Goal: Information Seeking & Learning: Learn about a topic

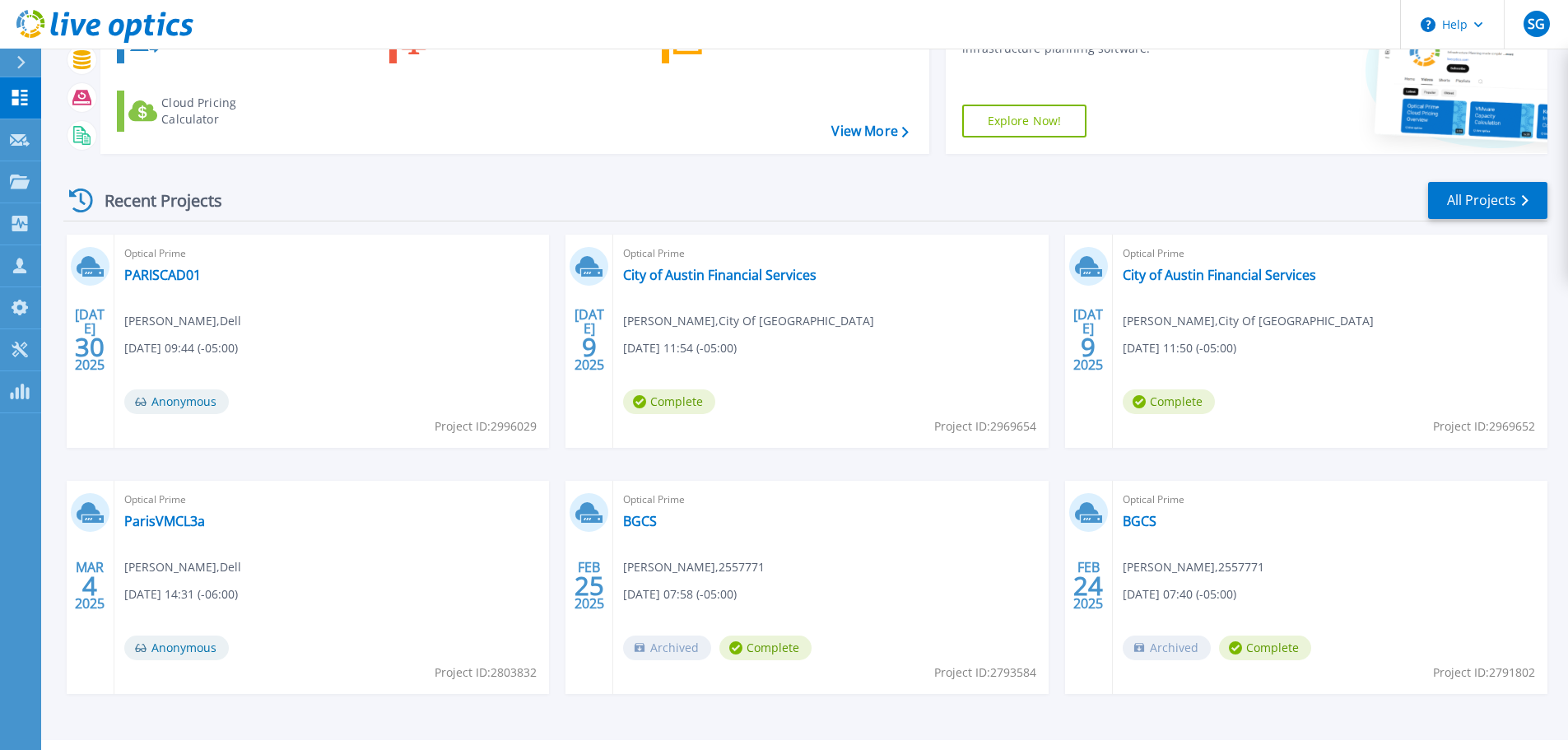
scroll to position [162, 0]
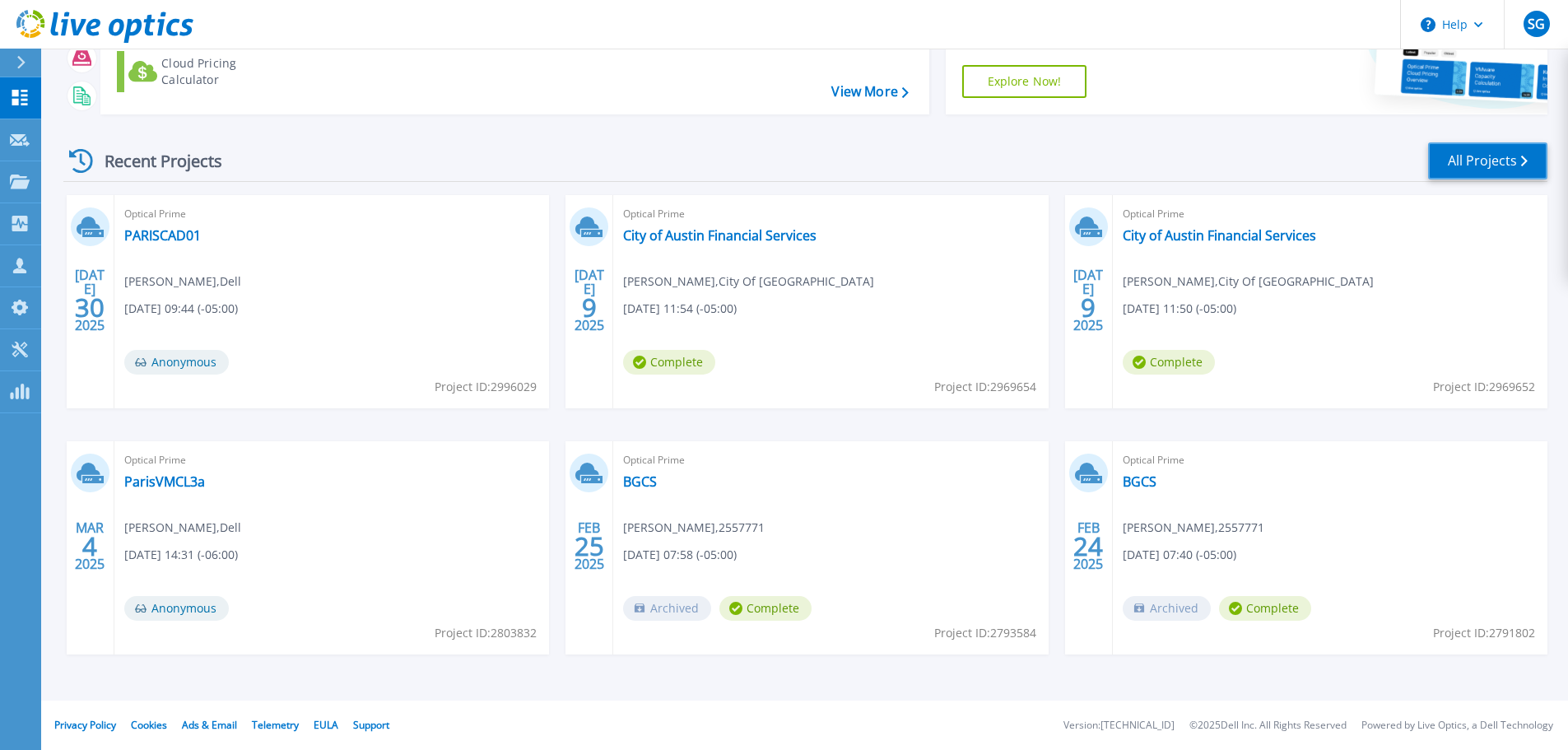
click at [1493, 167] on link "All Projects" at bounding box center [1487, 161] width 119 height 38
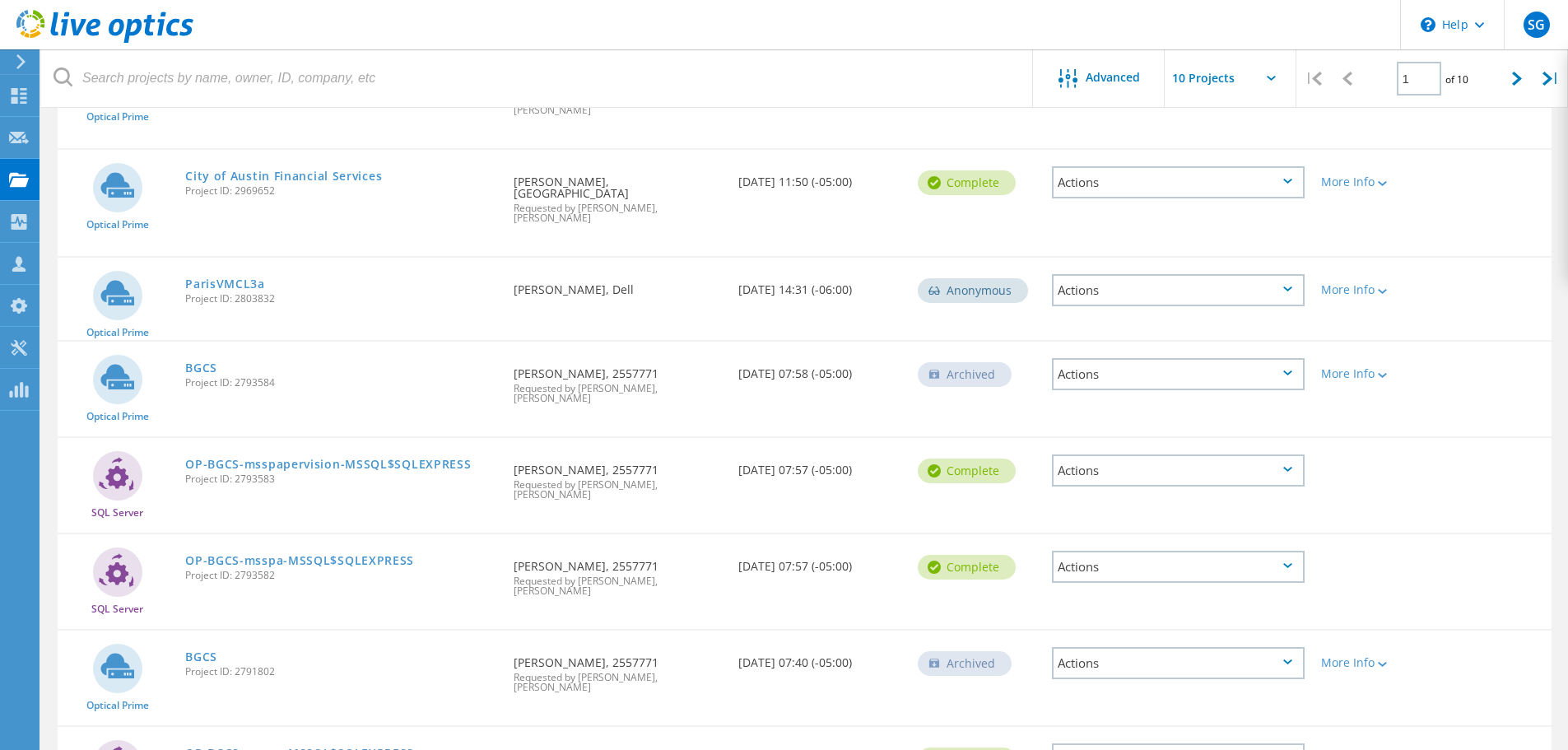
scroll to position [478, 0]
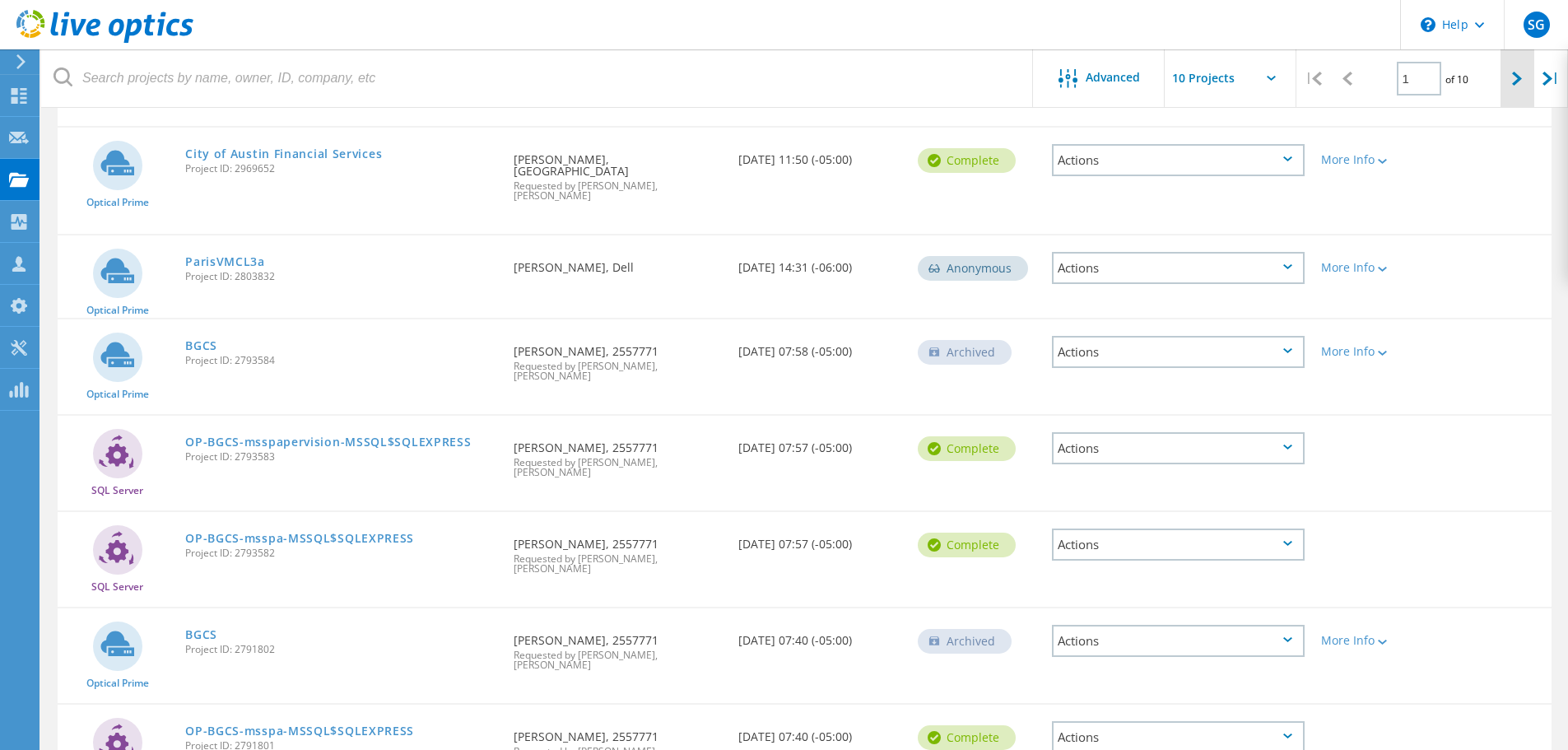
click at [1522, 93] on div at bounding box center [1517, 78] width 34 height 58
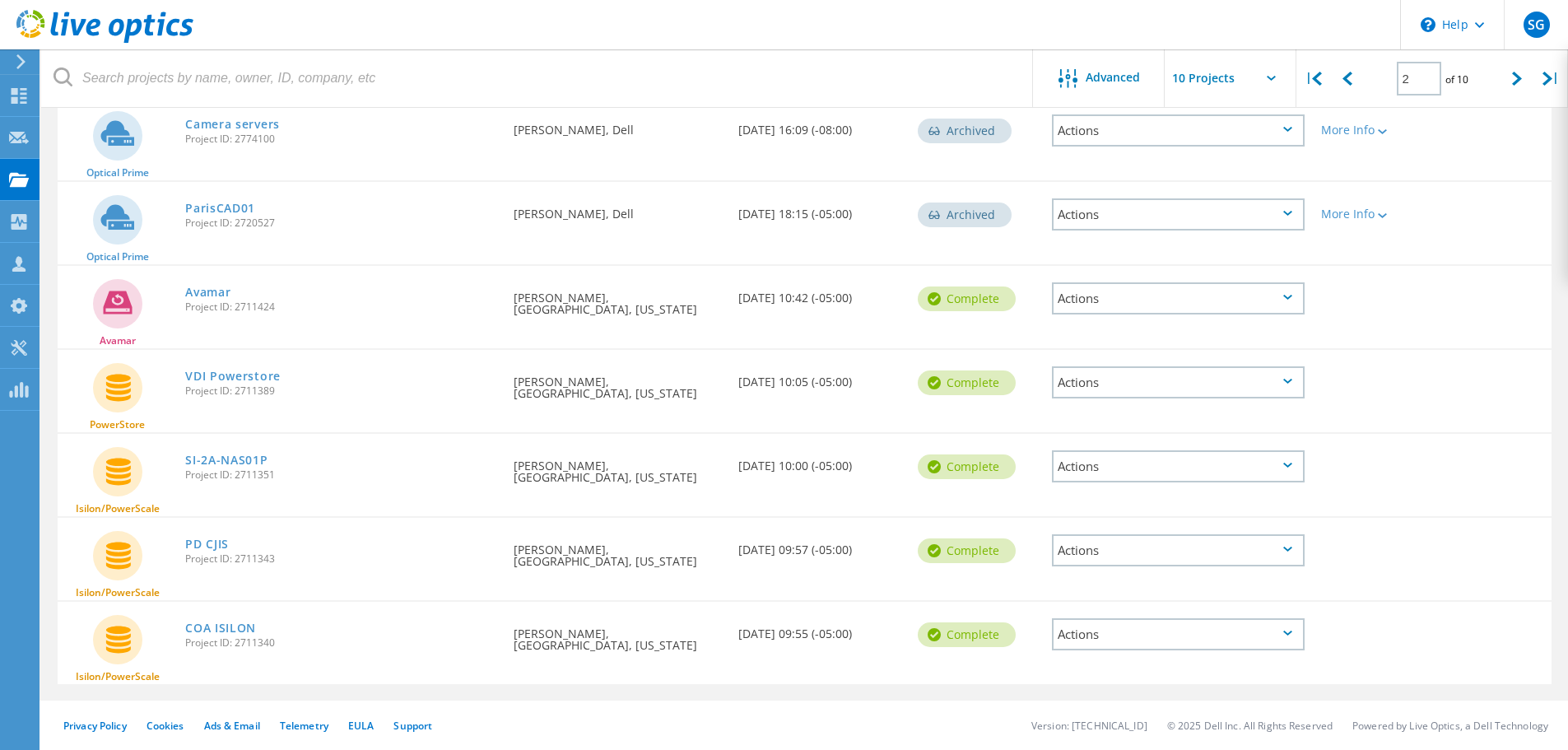
scroll to position [460, 0]
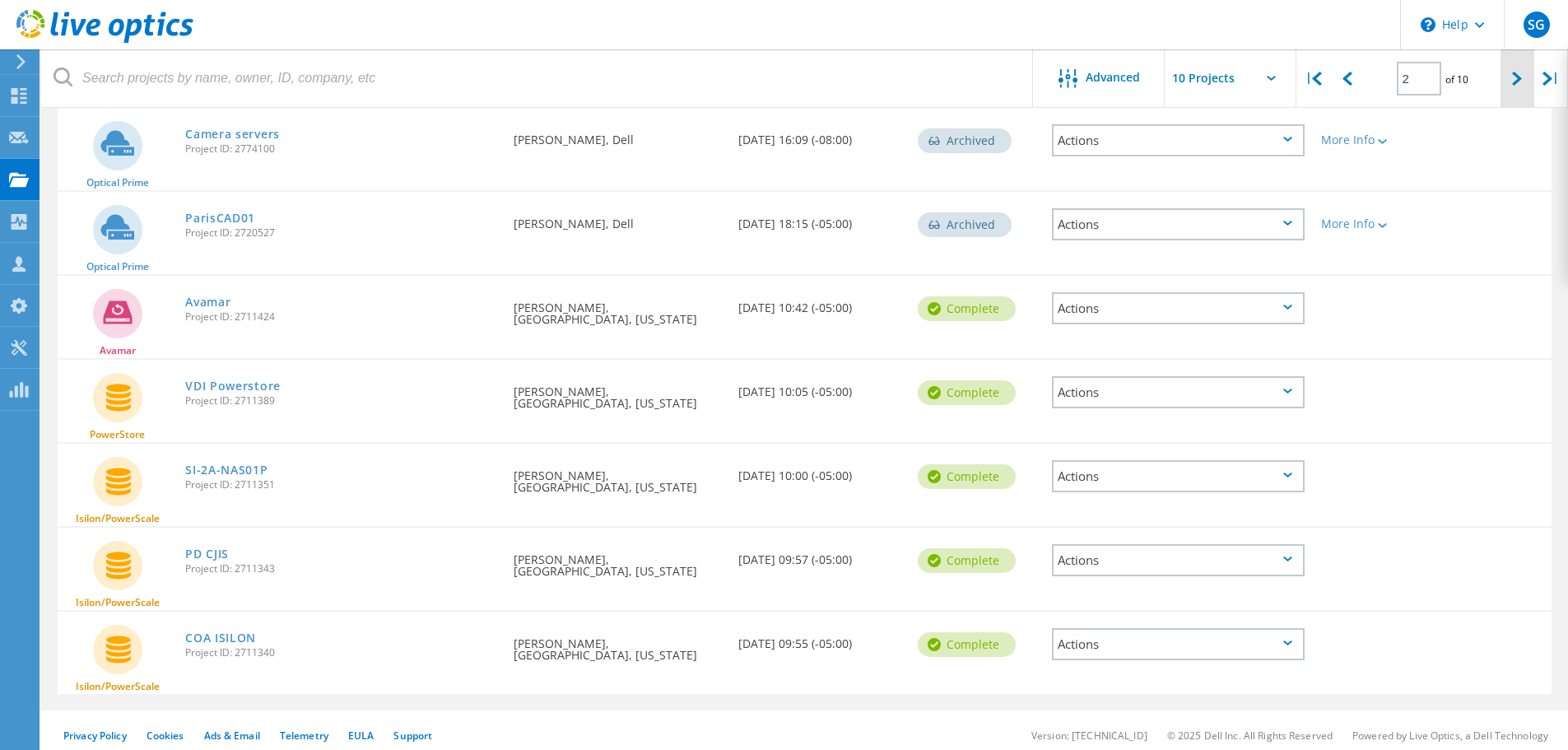
click at [1510, 87] on div at bounding box center [1517, 78] width 34 height 58
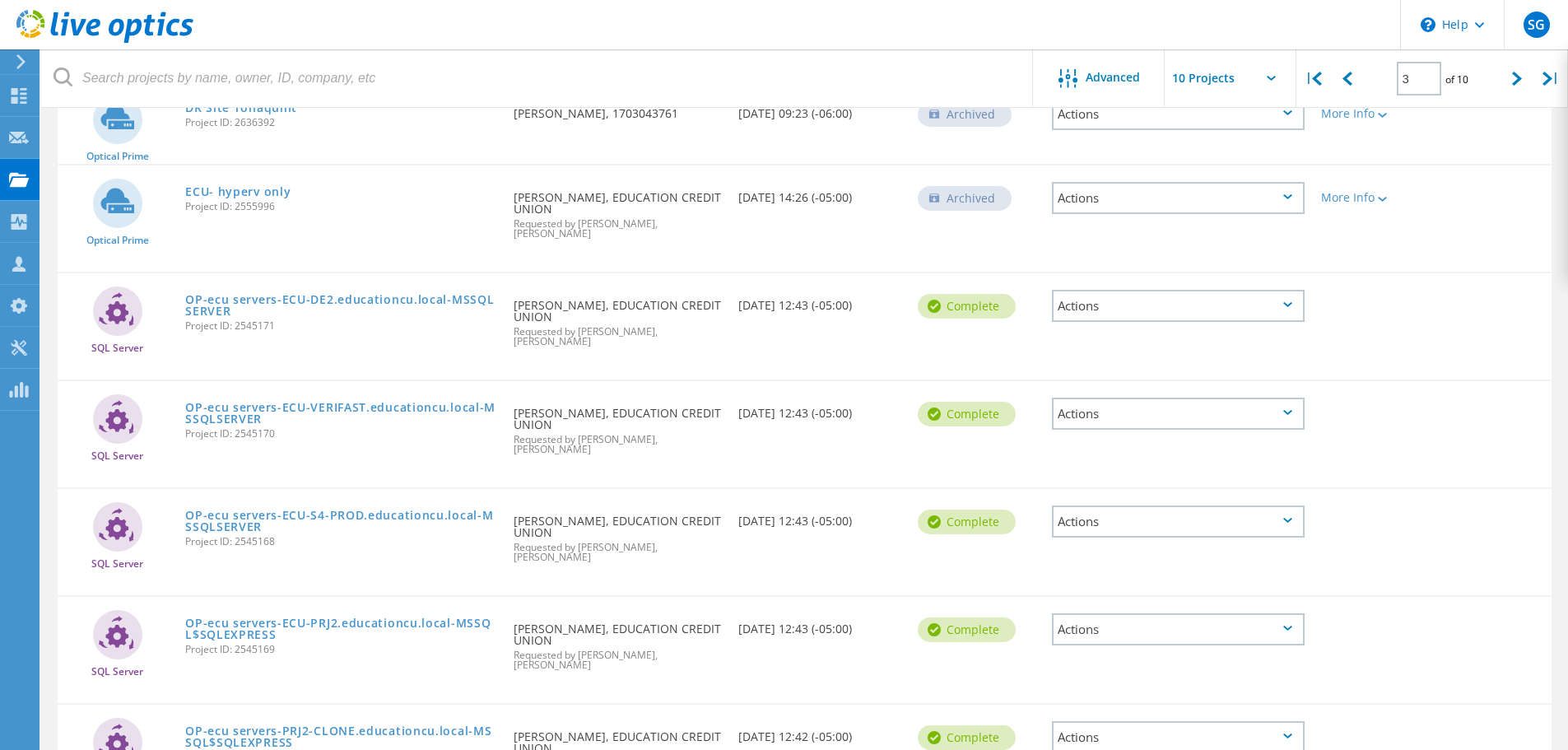
scroll to position [549, 0]
click at [1510, 79] on div at bounding box center [1517, 78] width 34 height 58
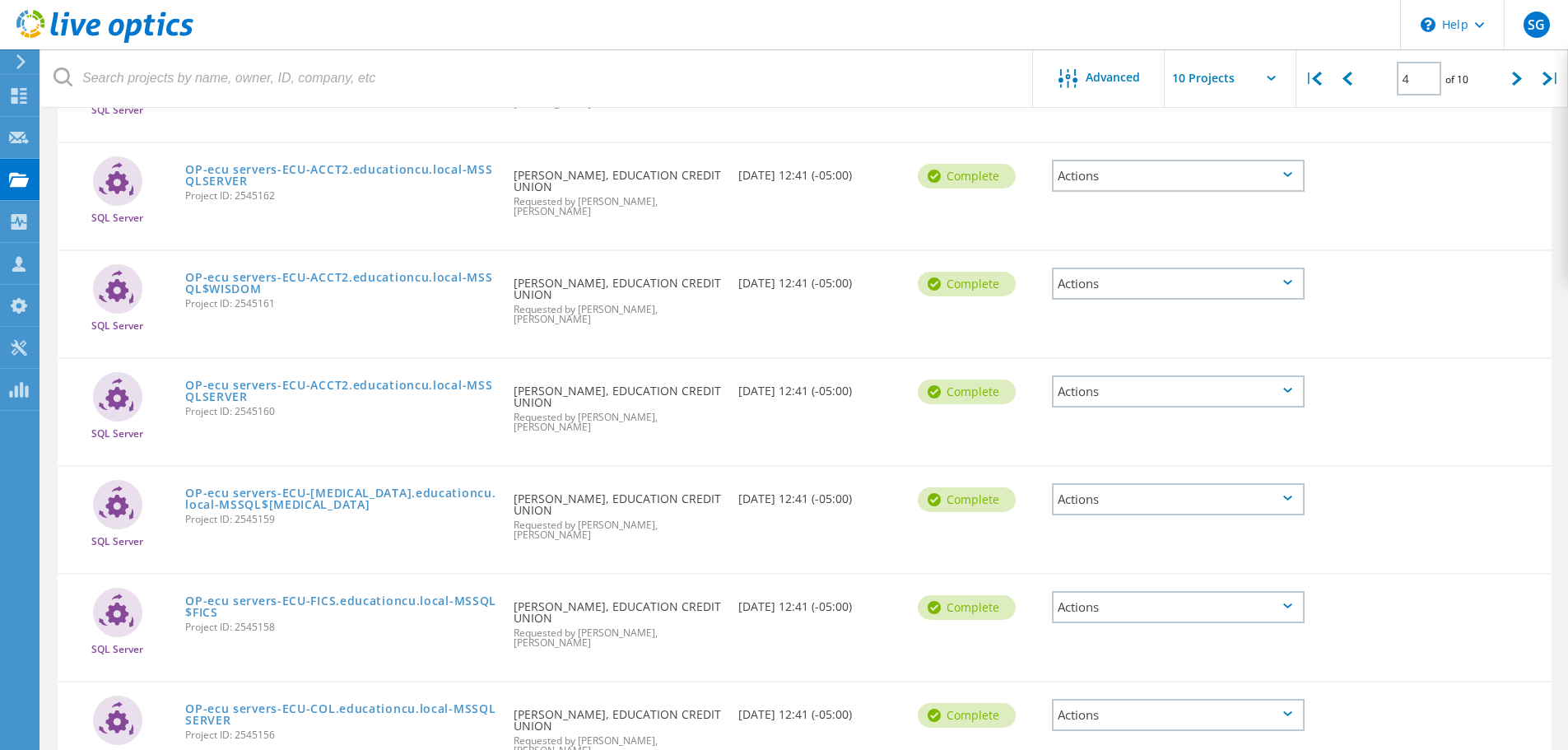
scroll to position [598, 0]
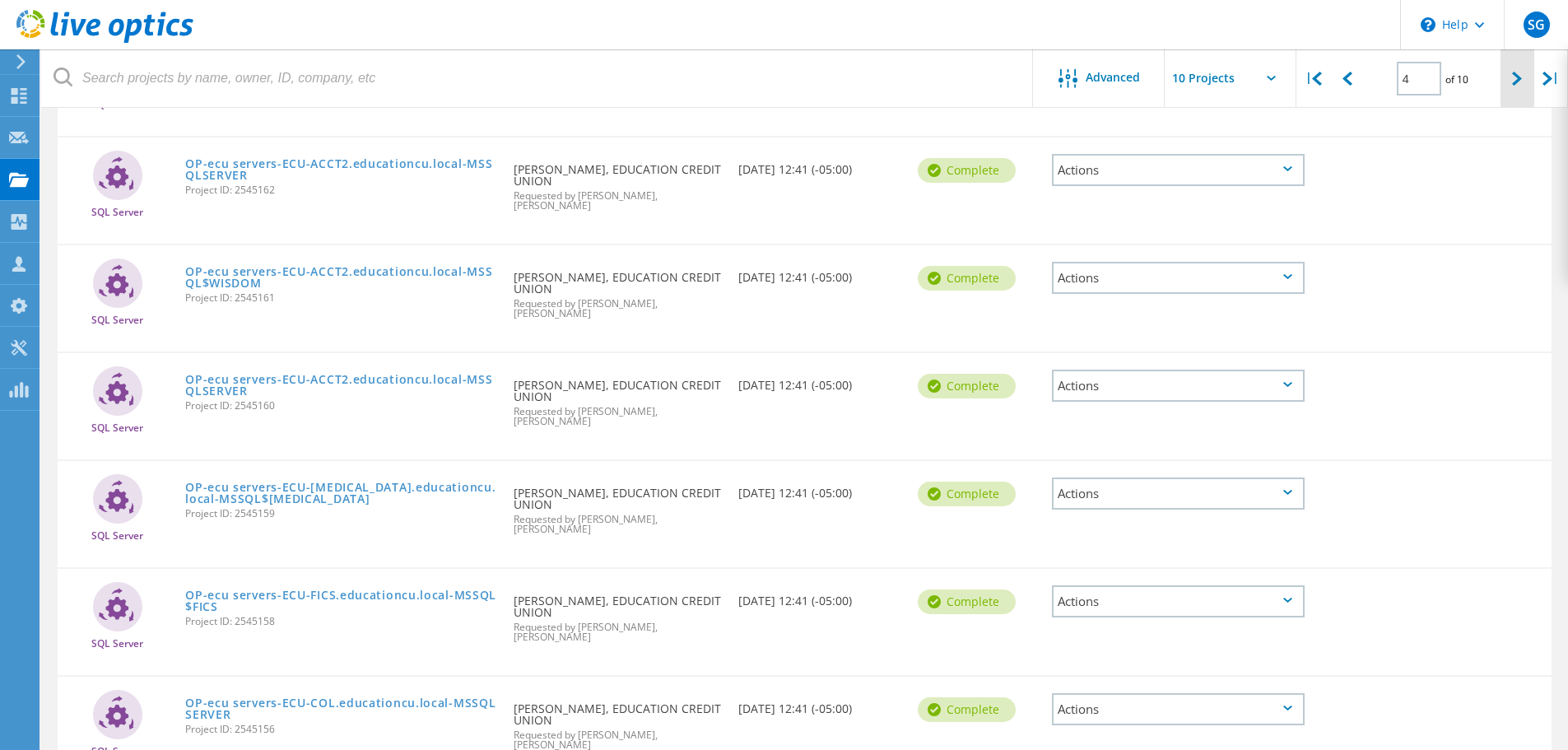
click at [1513, 82] on icon at bounding box center [1517, 79] width 10 height 14
click at [1515, 79] on icon at bounding box center [1517, 79] width 10 height 14
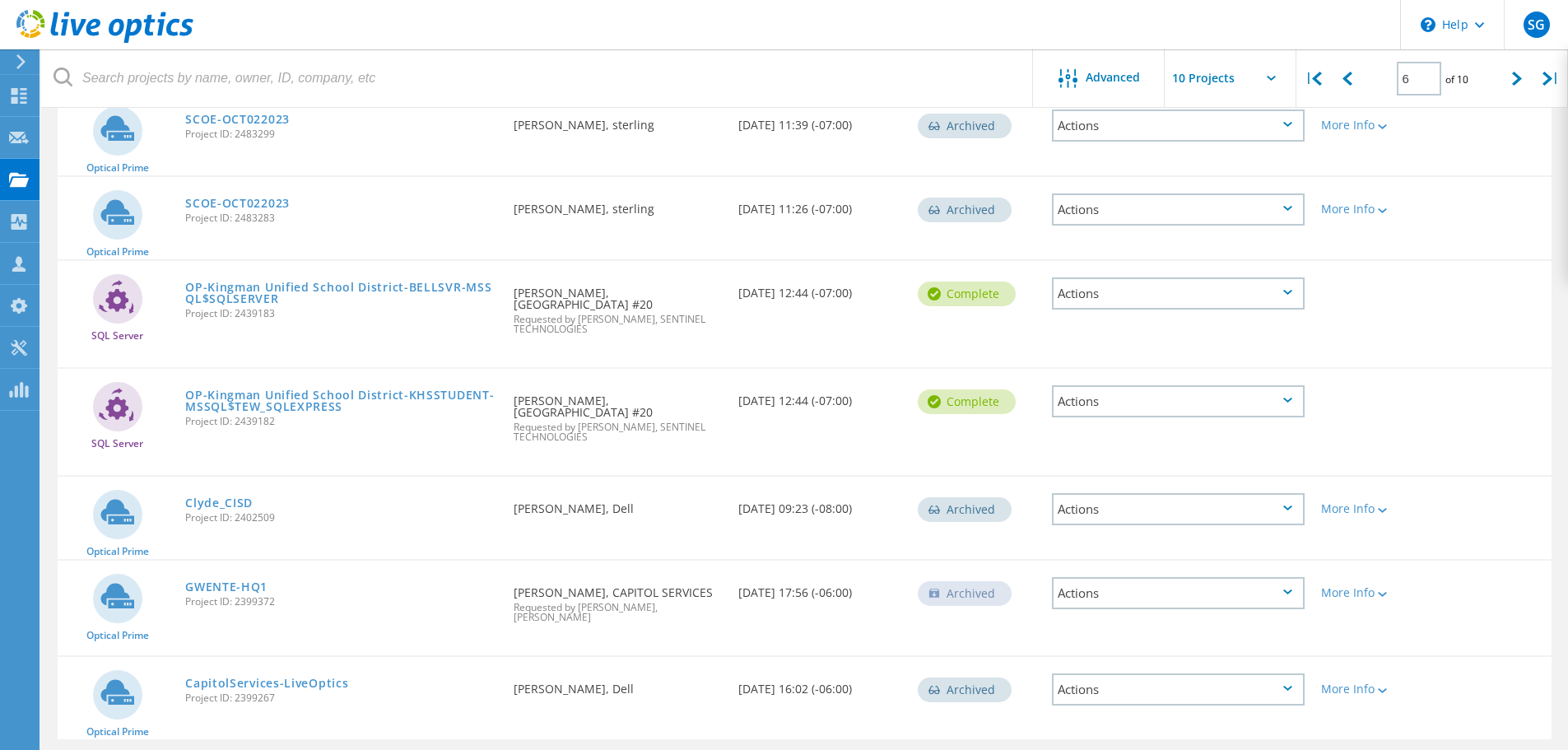
scroll to position [536, 0]
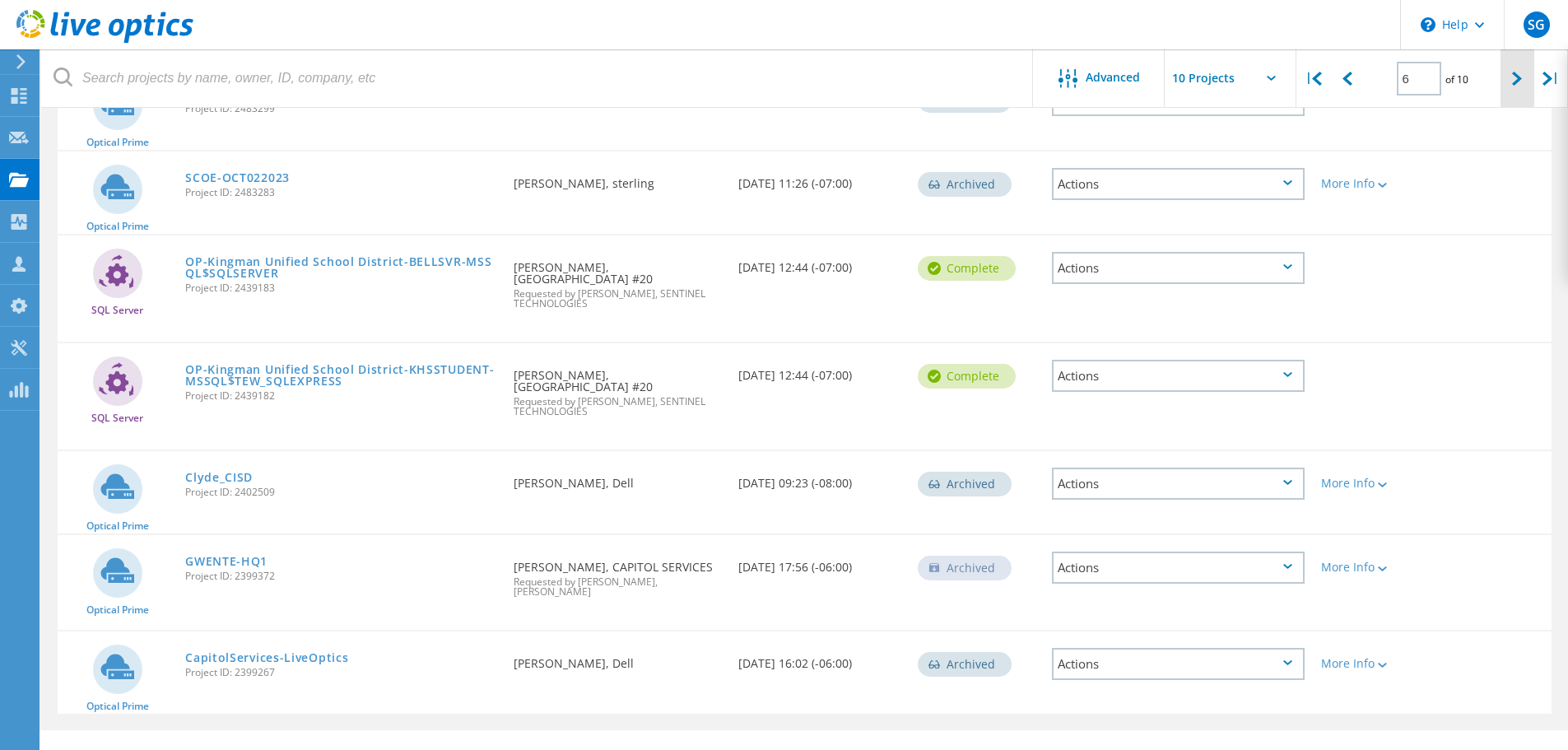
click at [1521, 90] on div at bounding box center [1517, 78] width 34 height 58
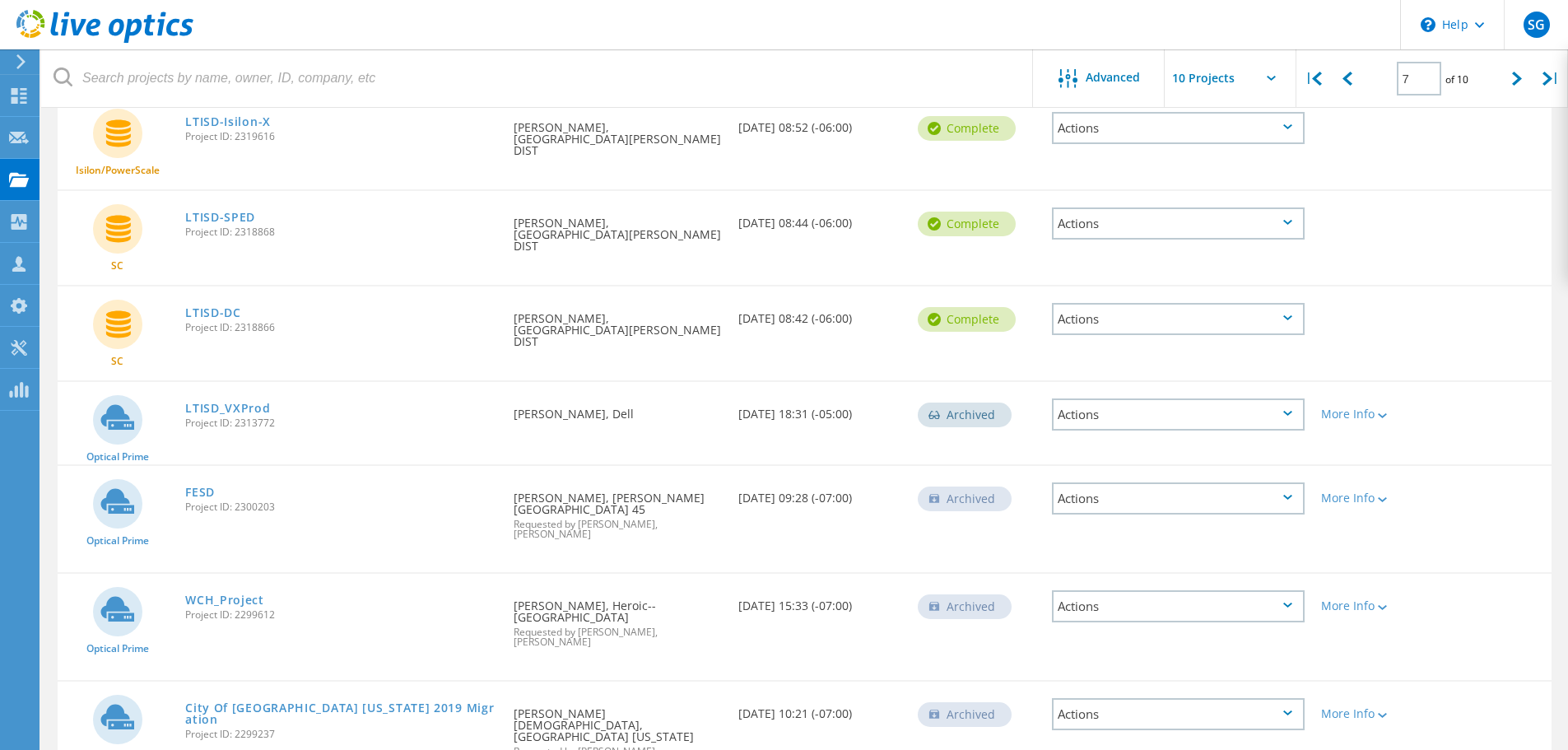
scroll to position [477, 0]
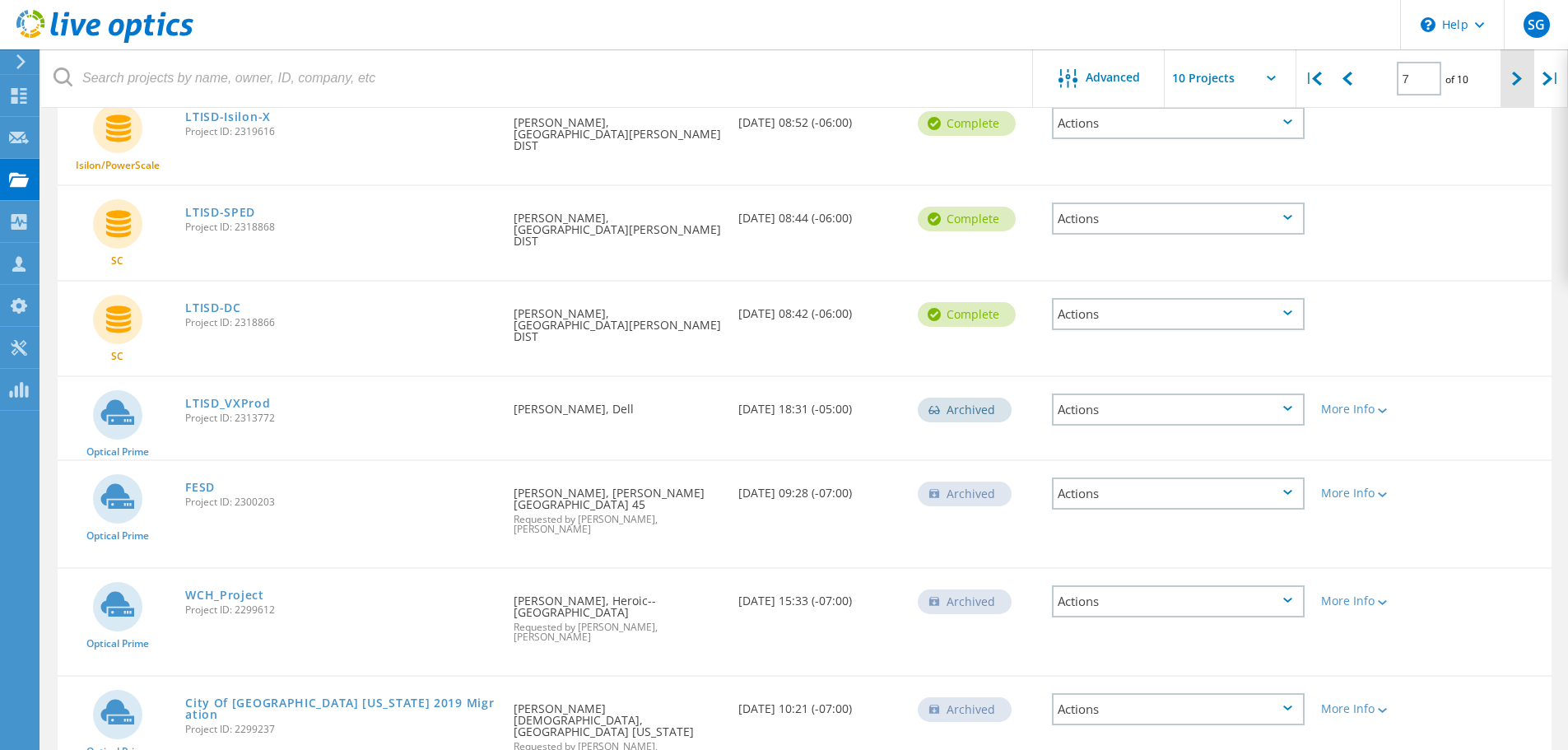
click at [1512, 90] on div at bounding box center [1517, 78] width 34 height 58
type input "8"
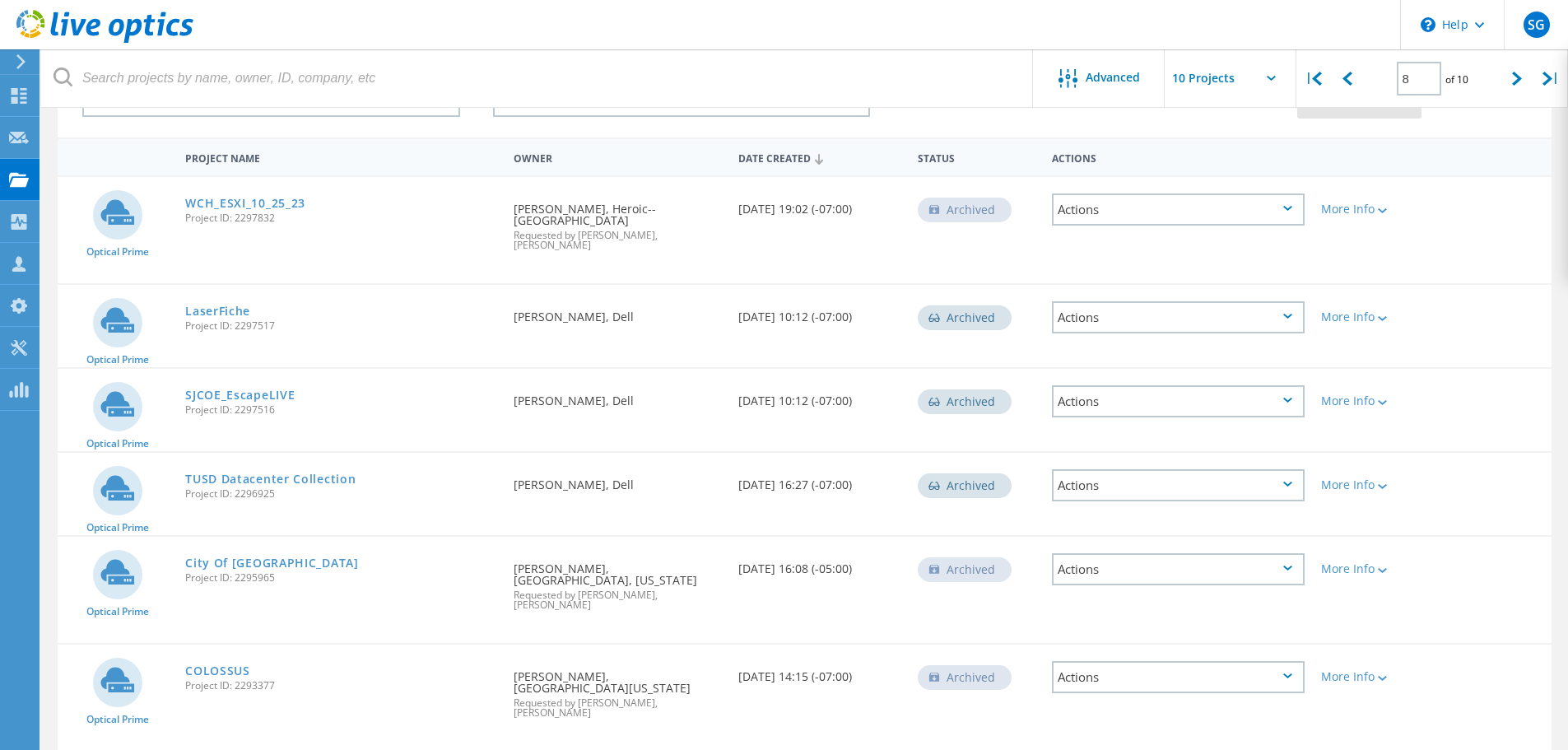
scroll to position [230, 0]
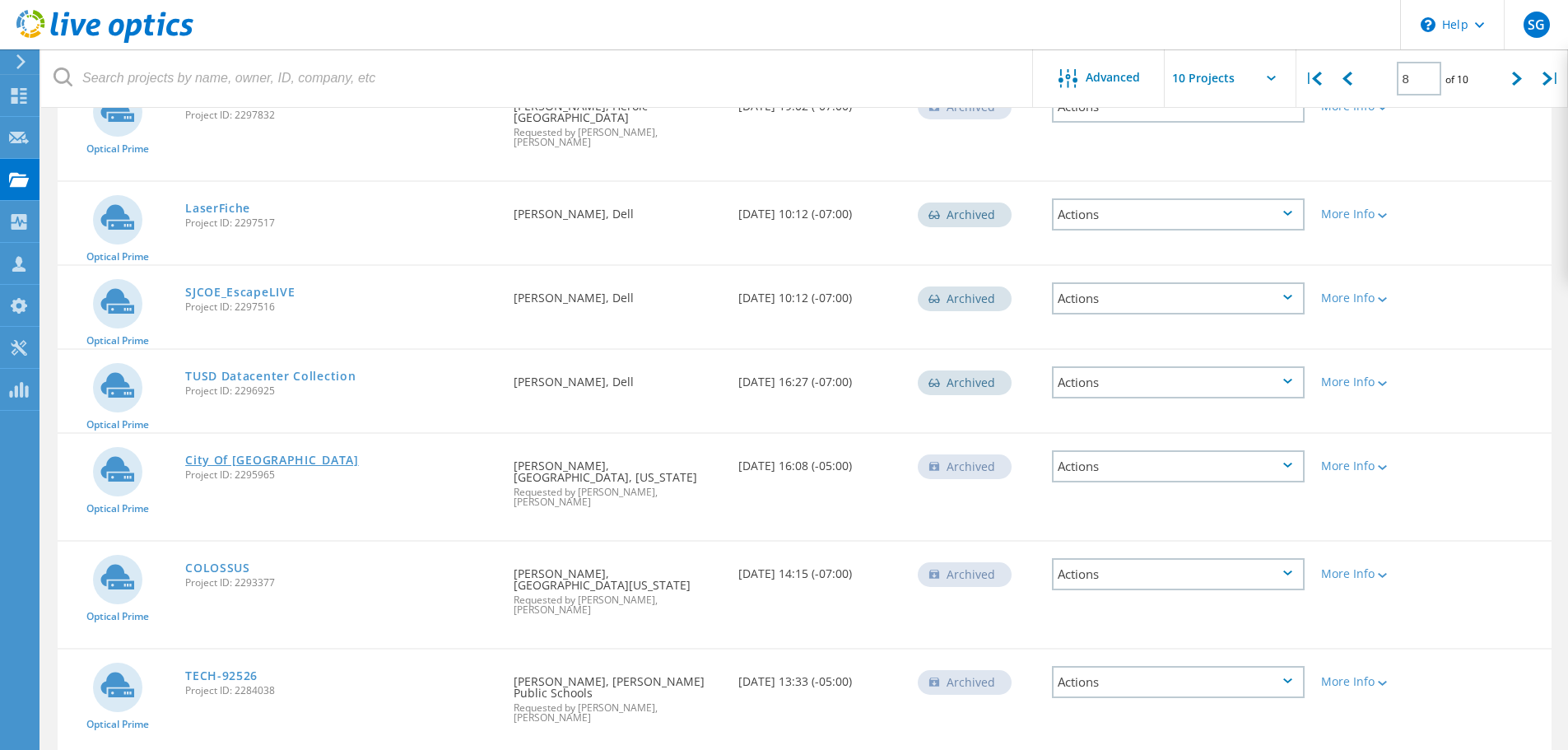
click at [274, 454] on link "City Of [GEOGRAPHIC_DATA]" at bounding box center [272, 460] width 174 height 12
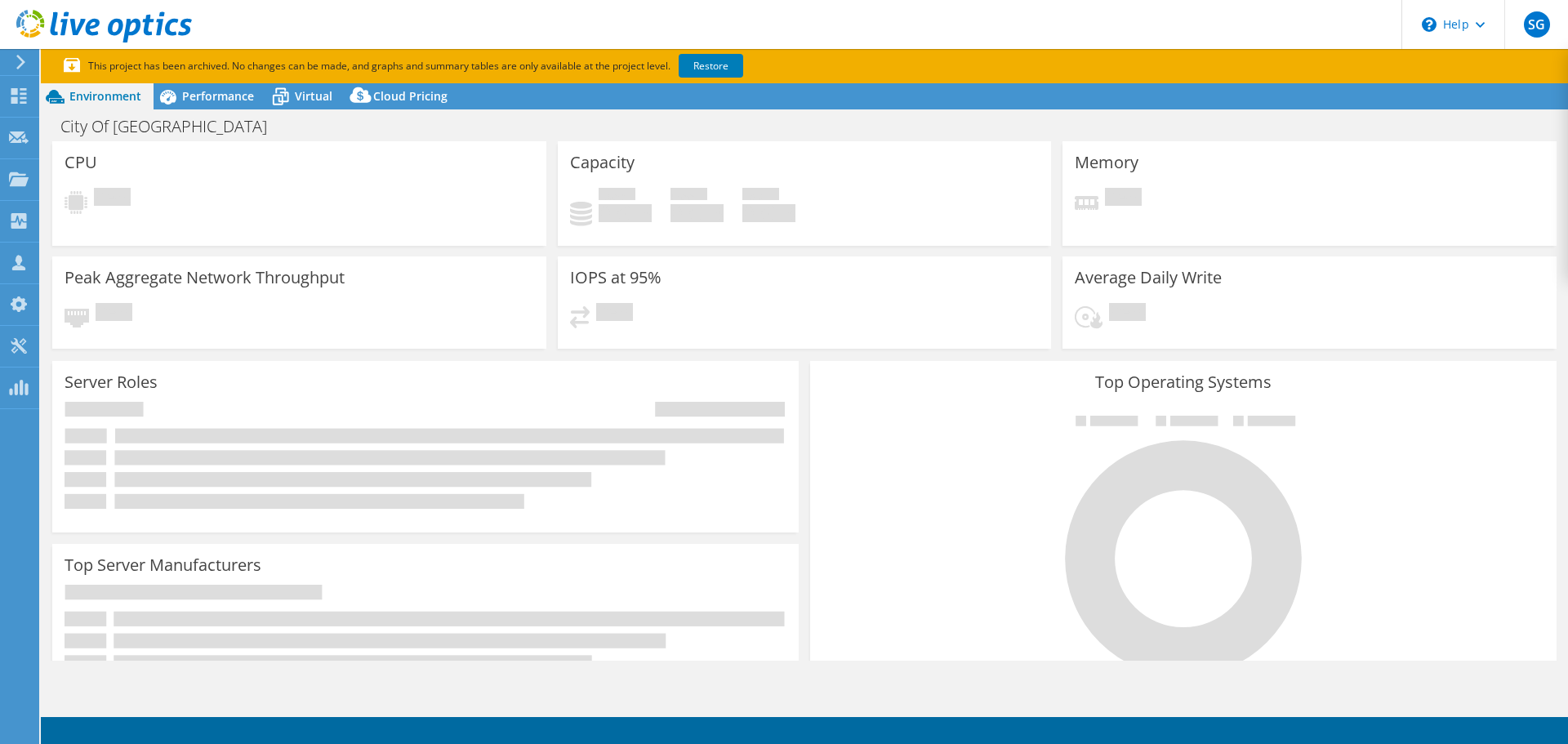
select select "USD"
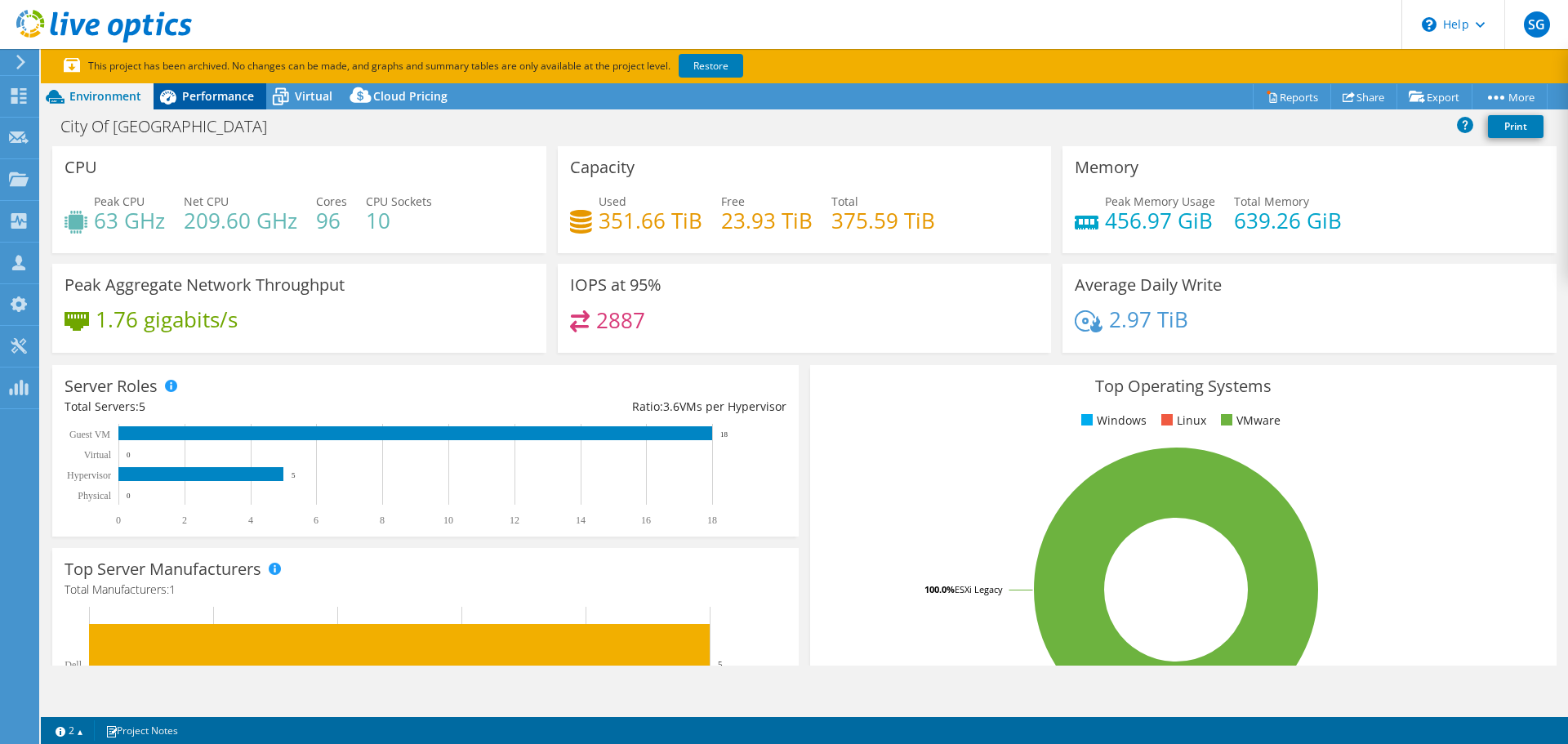
click at [195, 104] on div "Performance" at bounding box center [210, 96] width 113 height 26
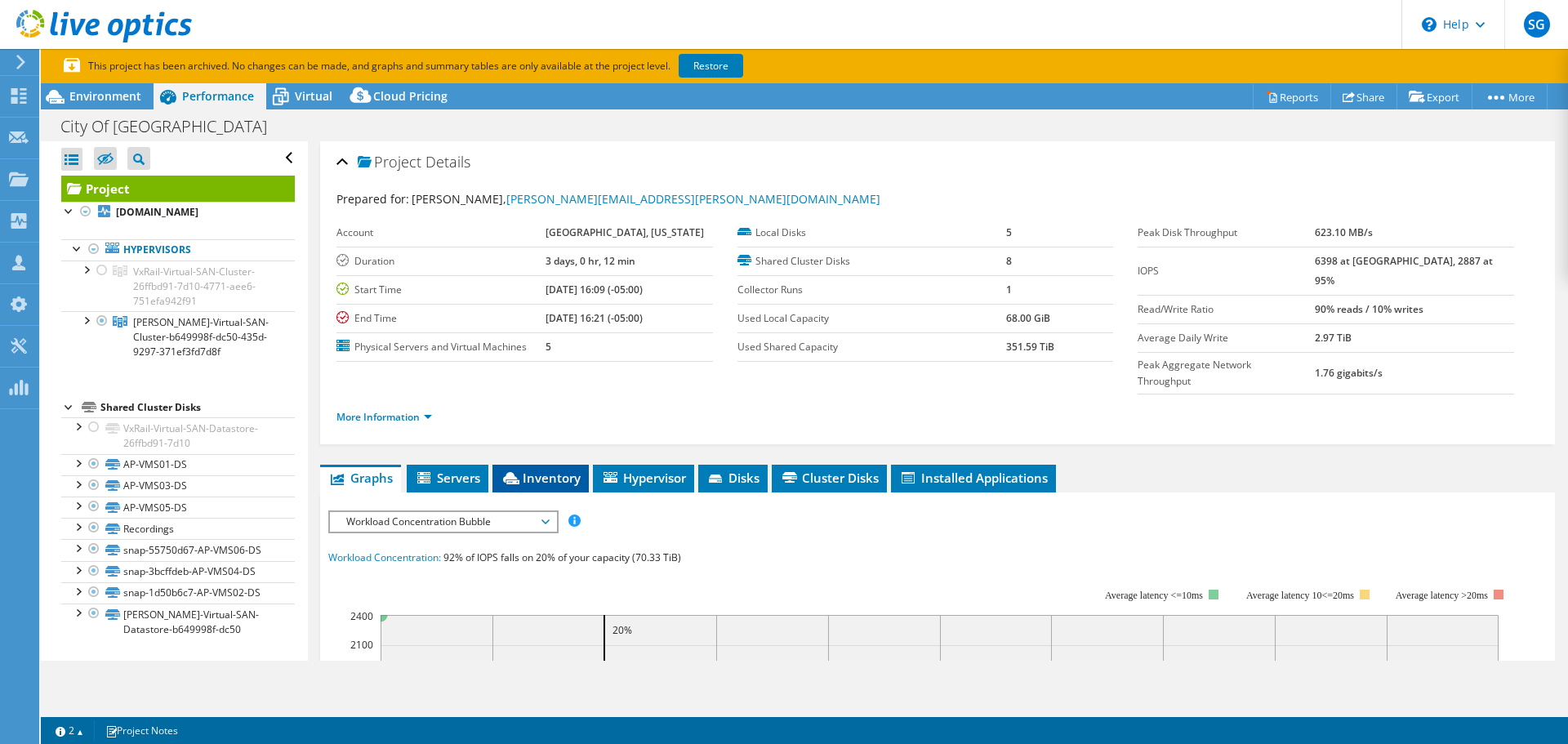
click at [542, 465] on li "Inventory" at bounding box center [541, 479] width 96 height 27
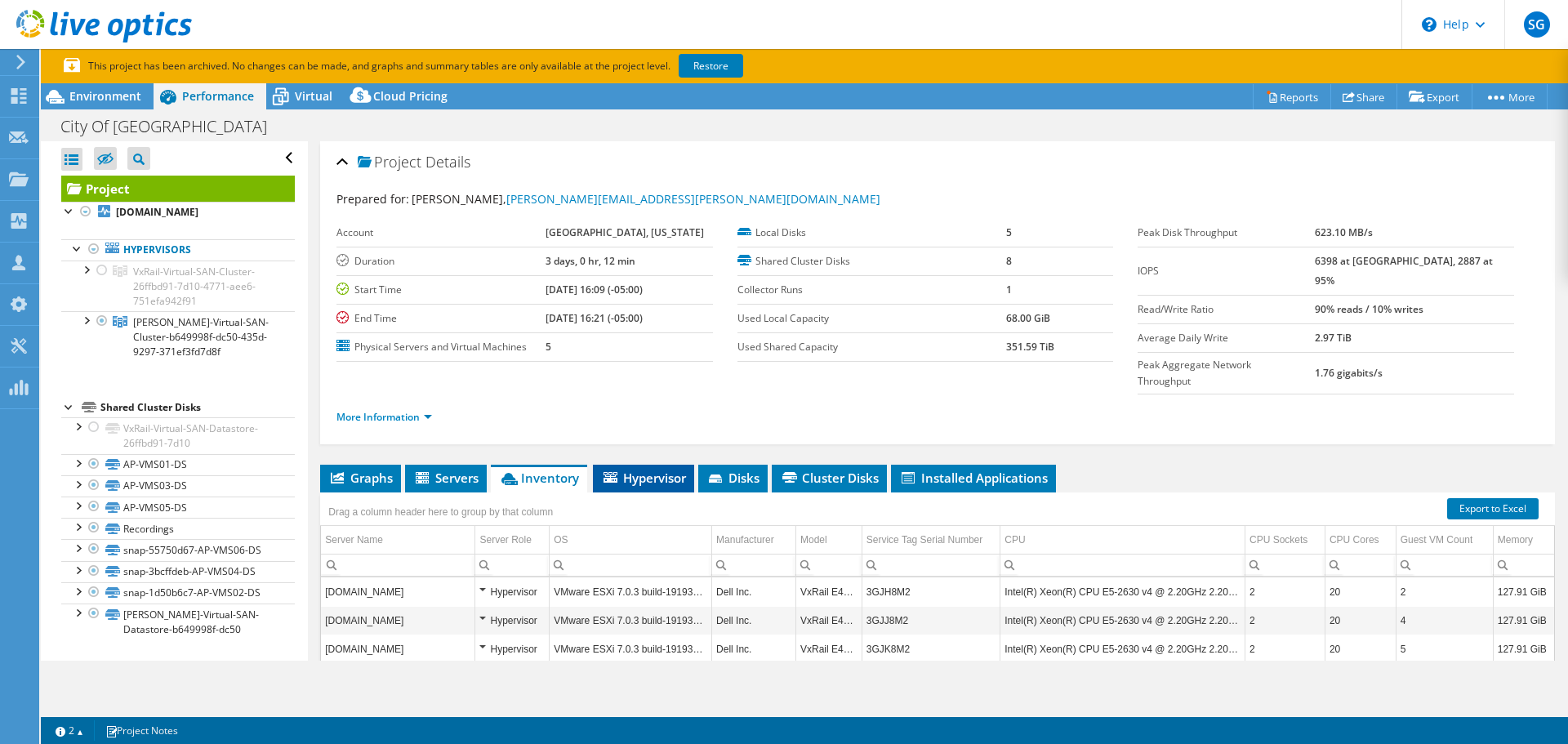
click at [629, 470] on span "Hypervisor" at bounding box center [643, 478] width 85 height 17
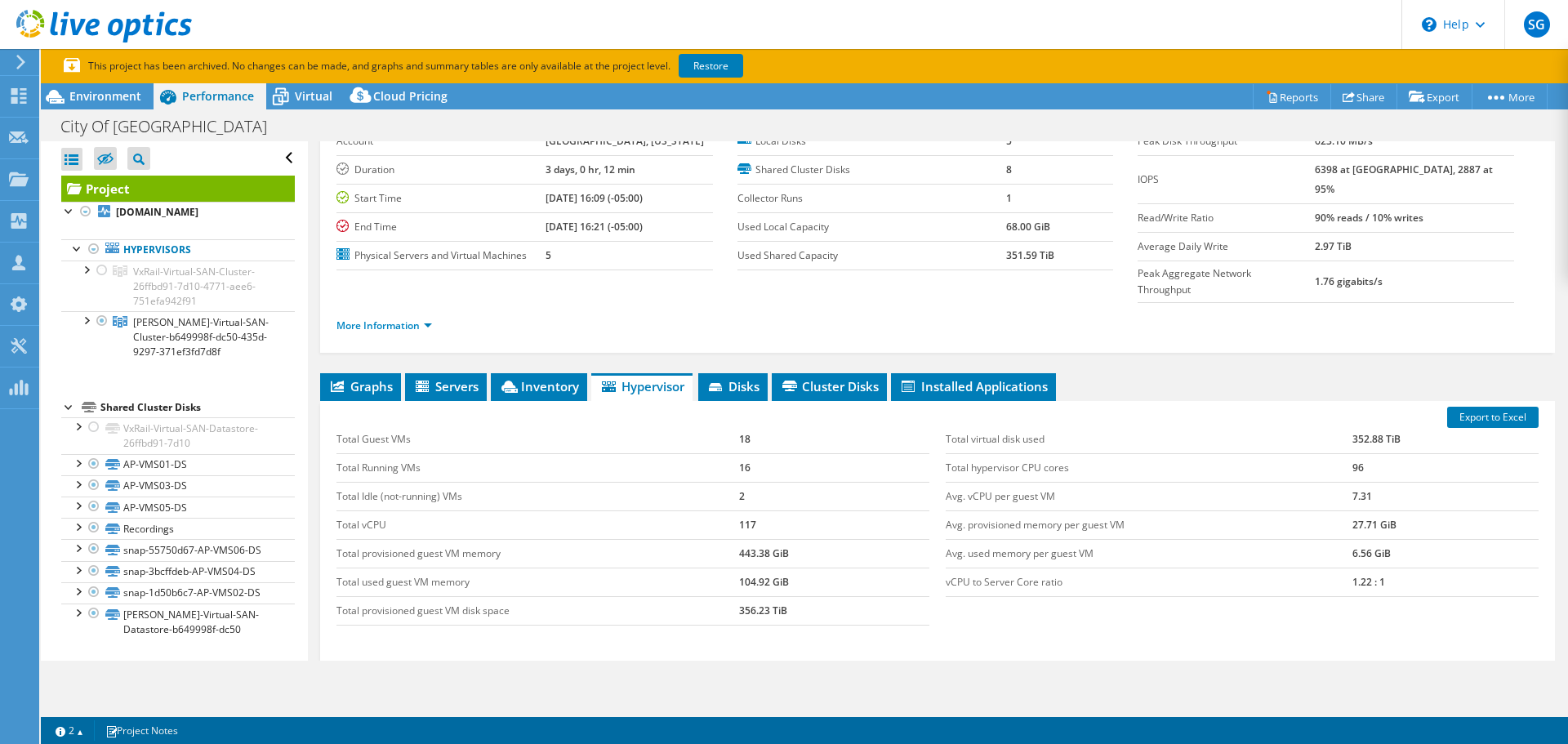
scroll to position [209, 0]
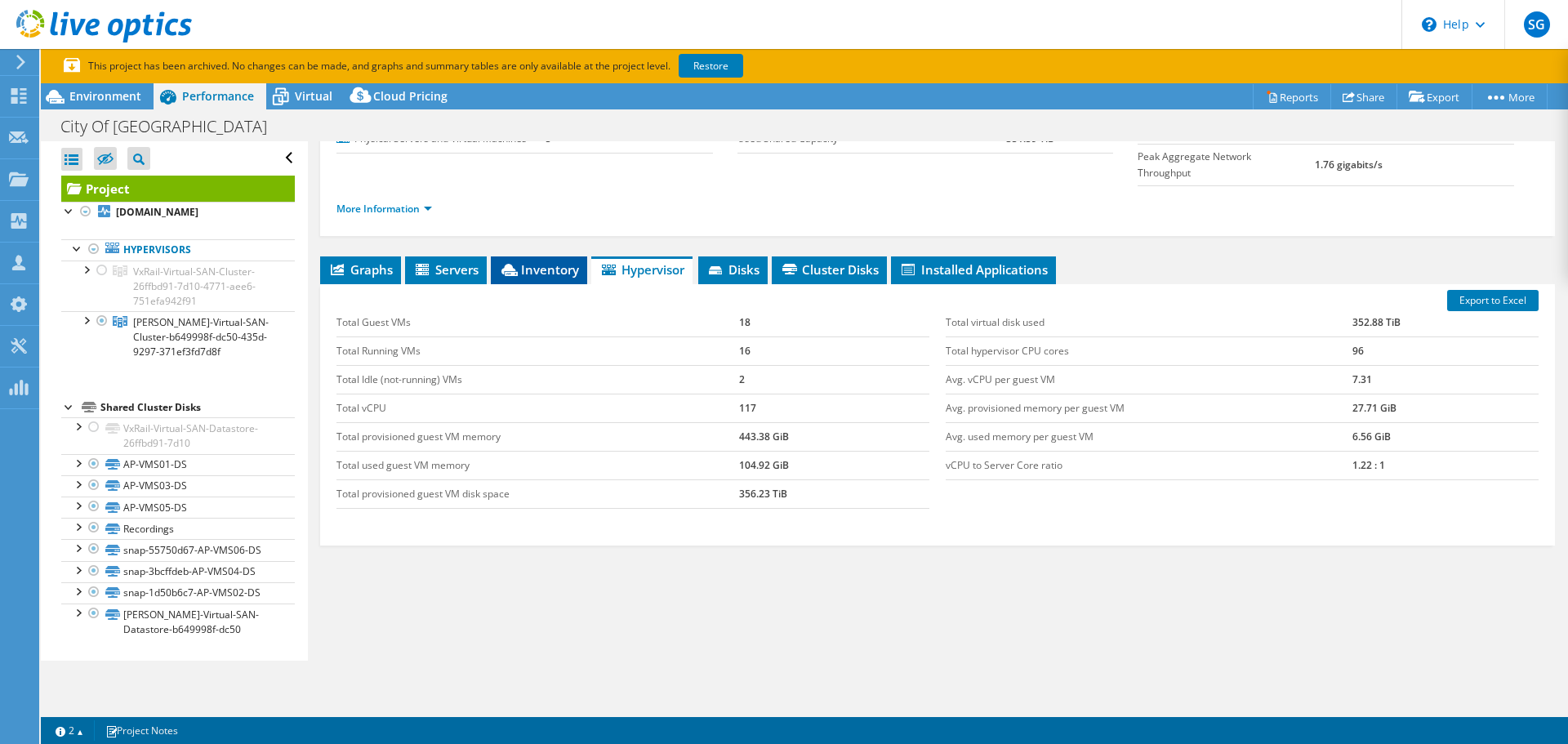
click at [570, 261] on span "Inventory" at bounding box center [540, 269] width 80 height 17
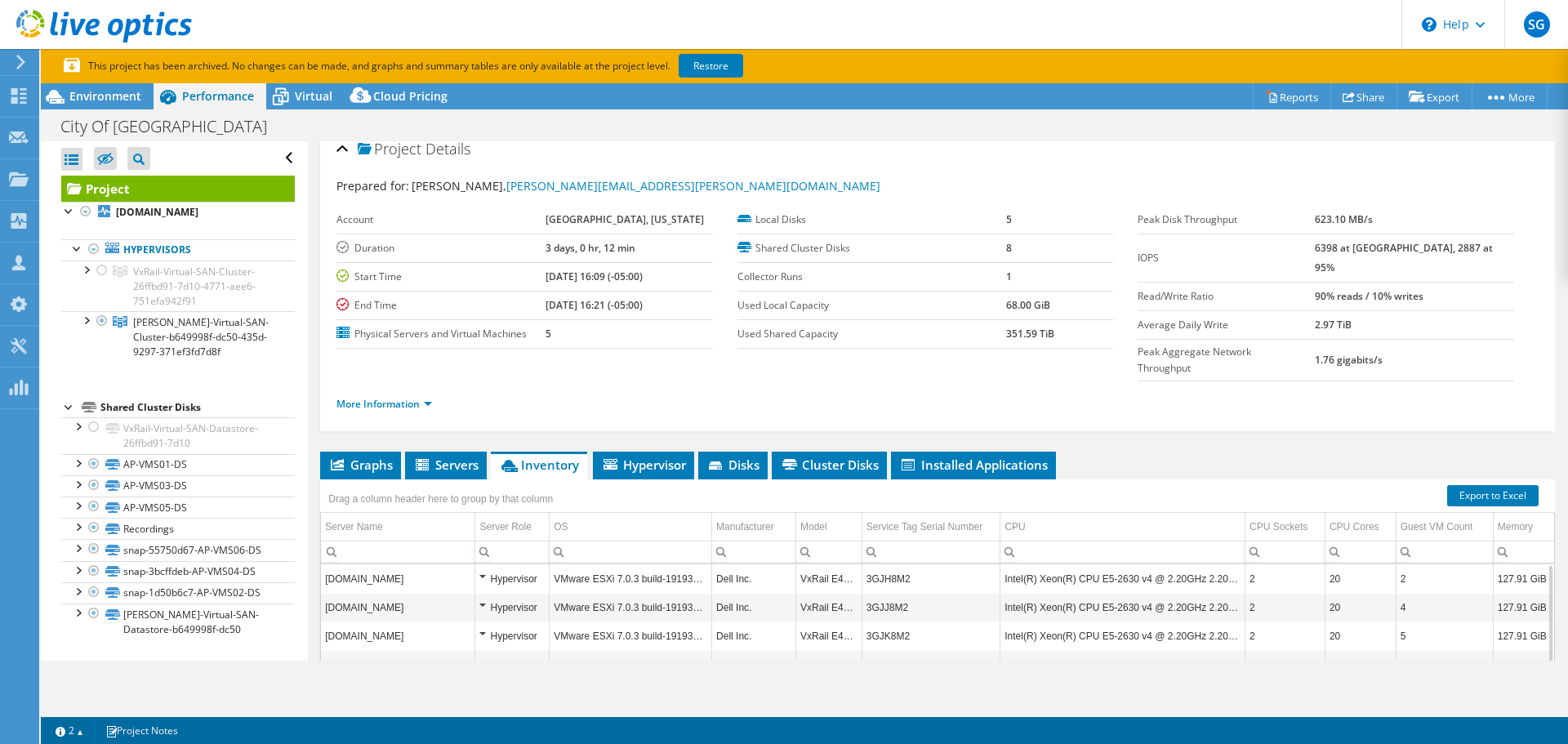
scroll to position [0, 0]
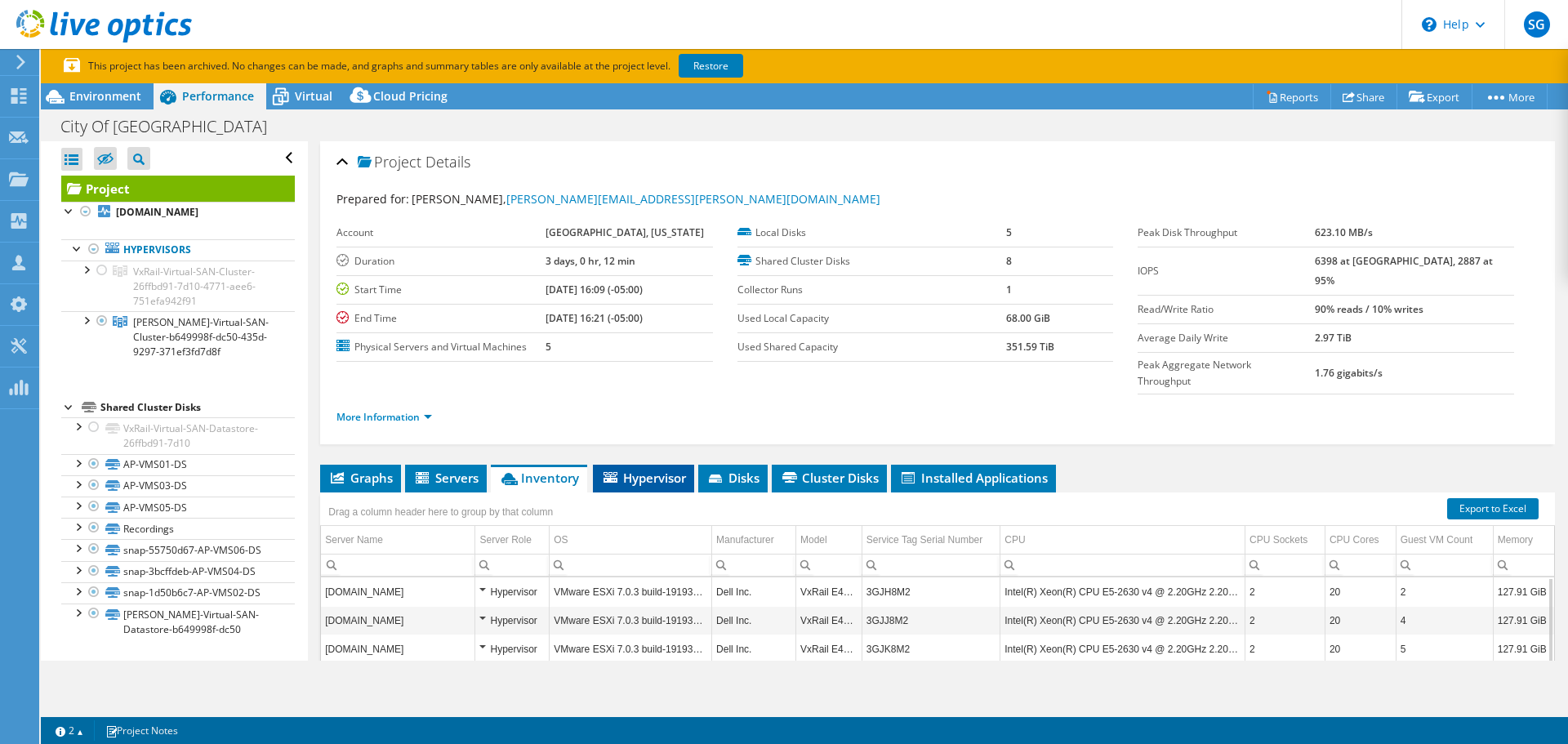
click at [656, 470] on span "Hypervisor" at bounding box center [643, 478] width 85 height 17
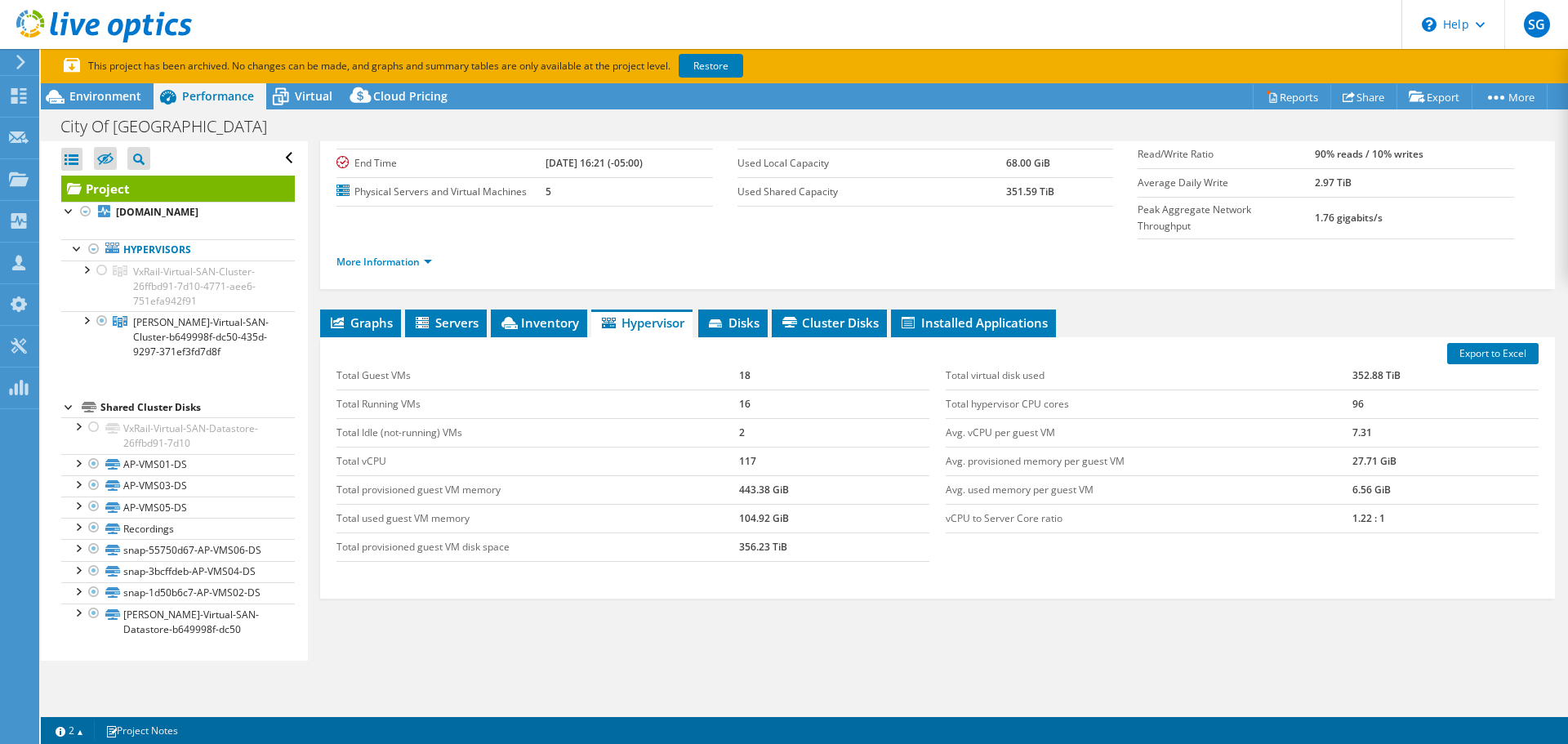
scroll to position [126, 0]
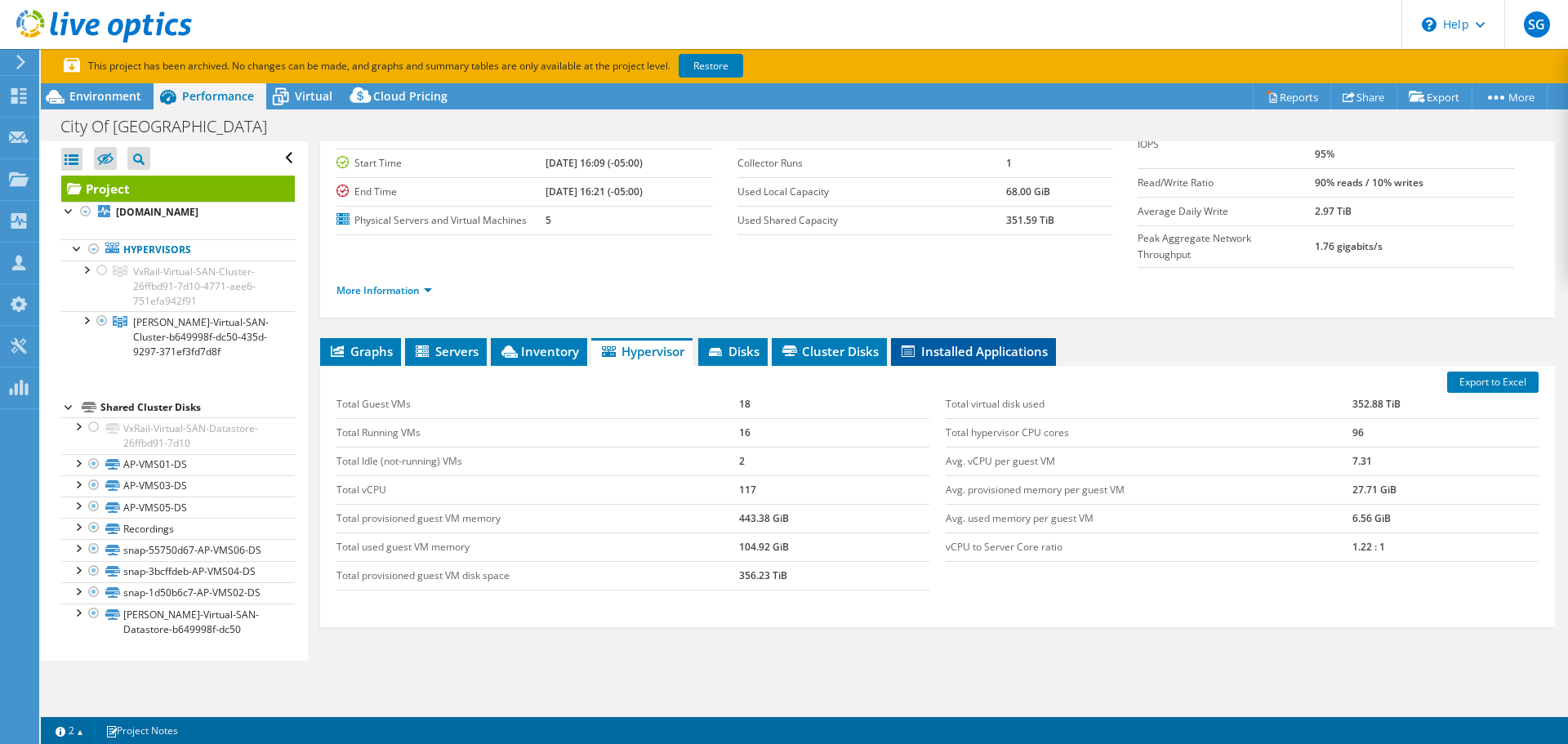
click at [978, 338] on li "Installed Applications" at bounding box center [974, 351] width 165 height 27
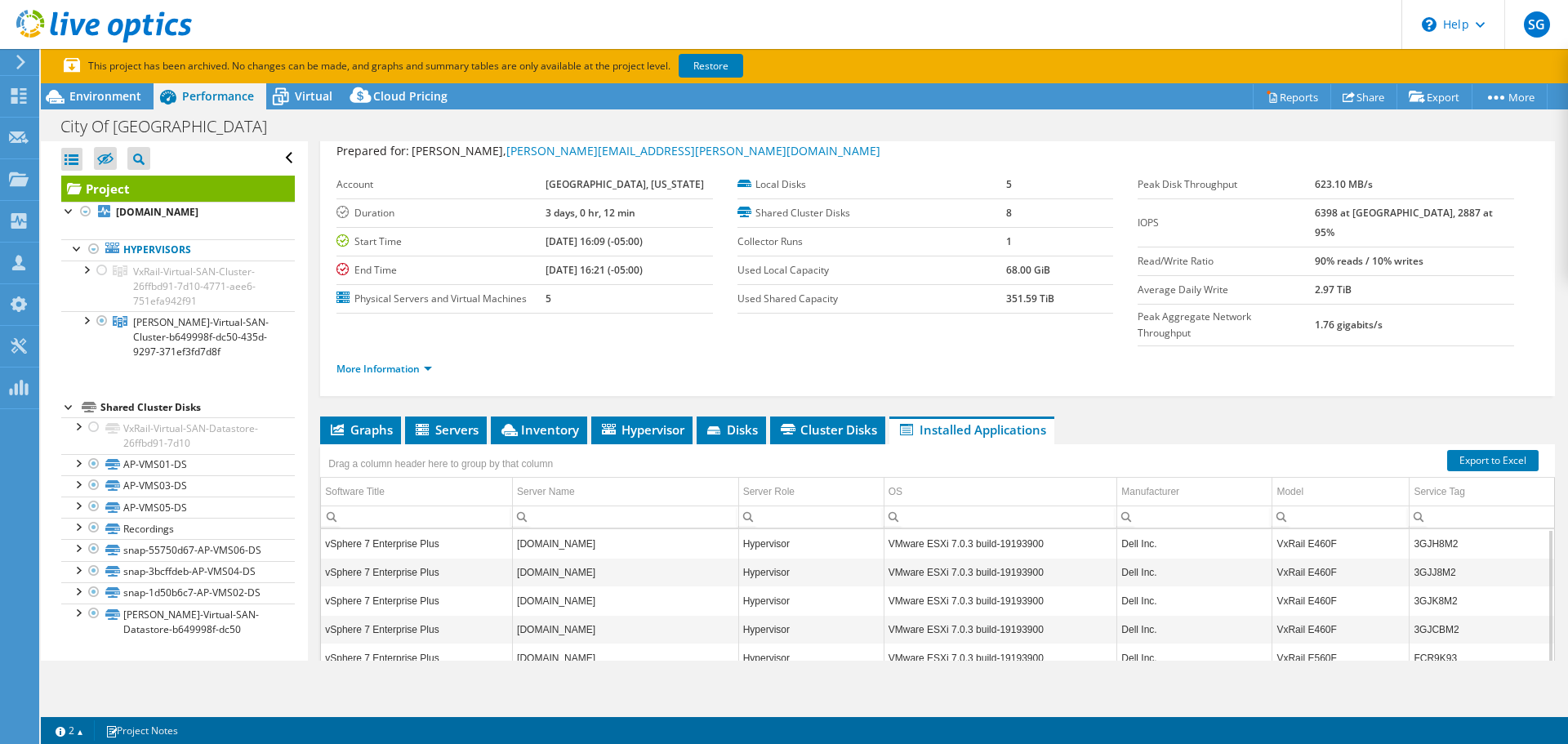
scroll to position [45, 0]
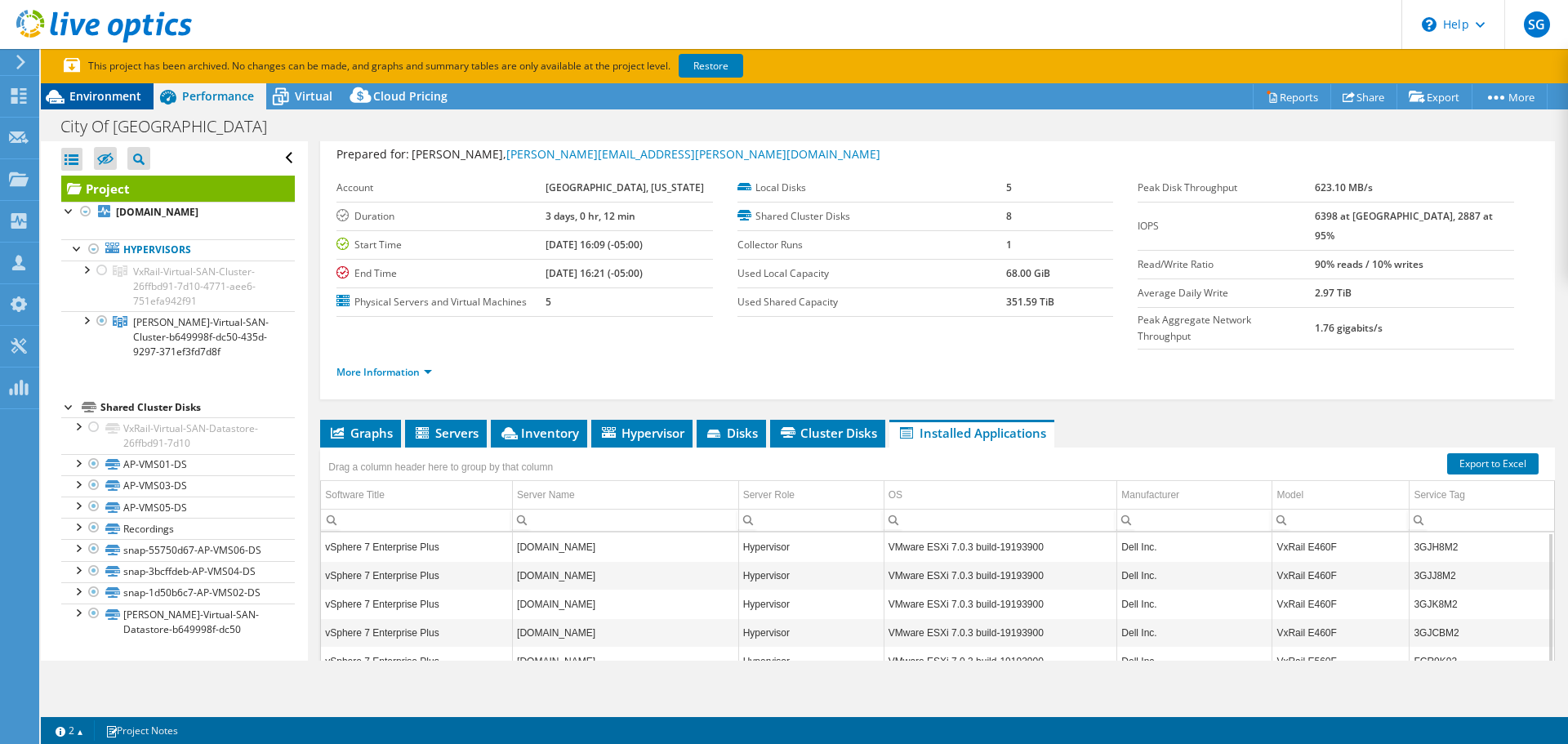
click at [87, 93] on span "Environment" at bounding box center [105, 96] width 71 height 16
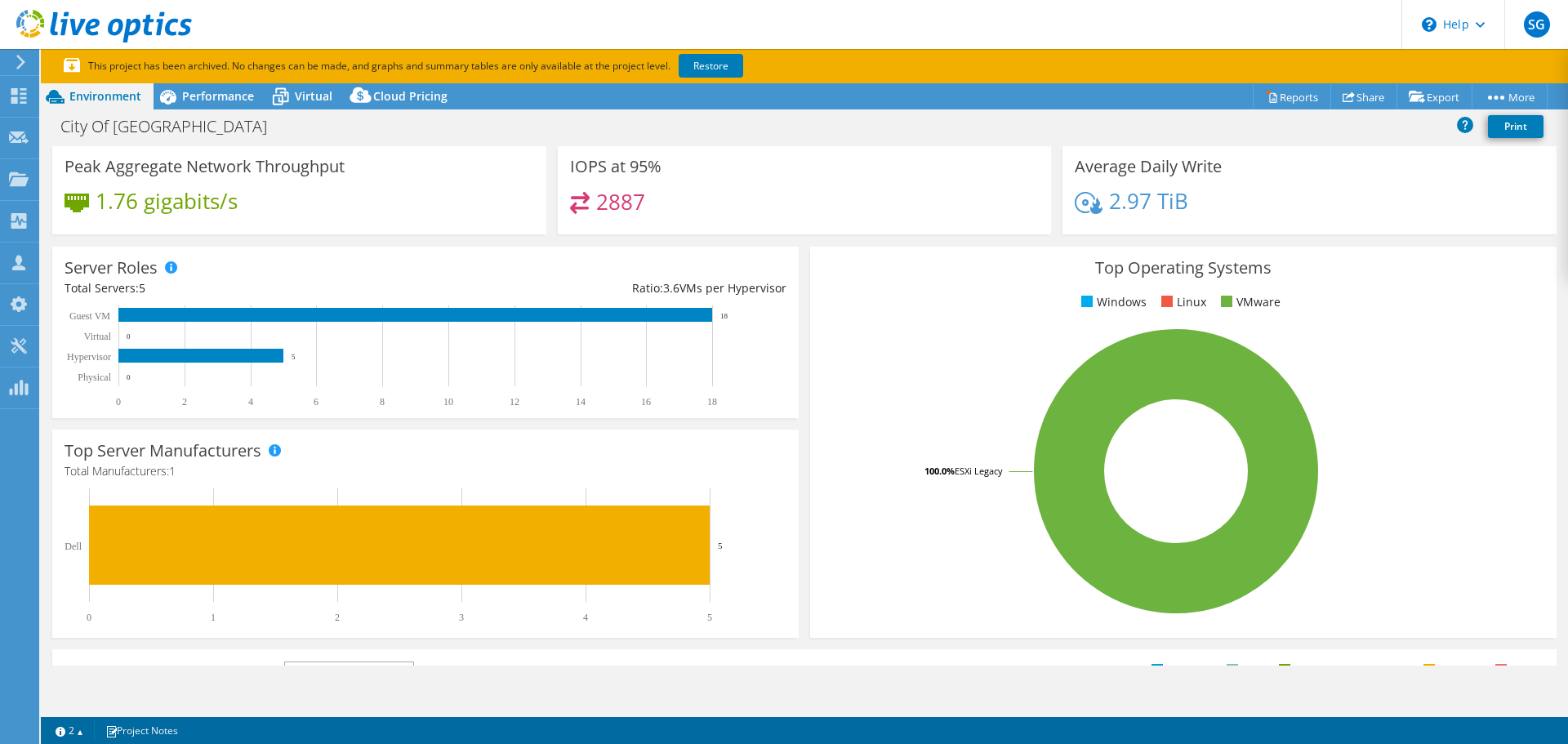
scroll to position [106, 0]
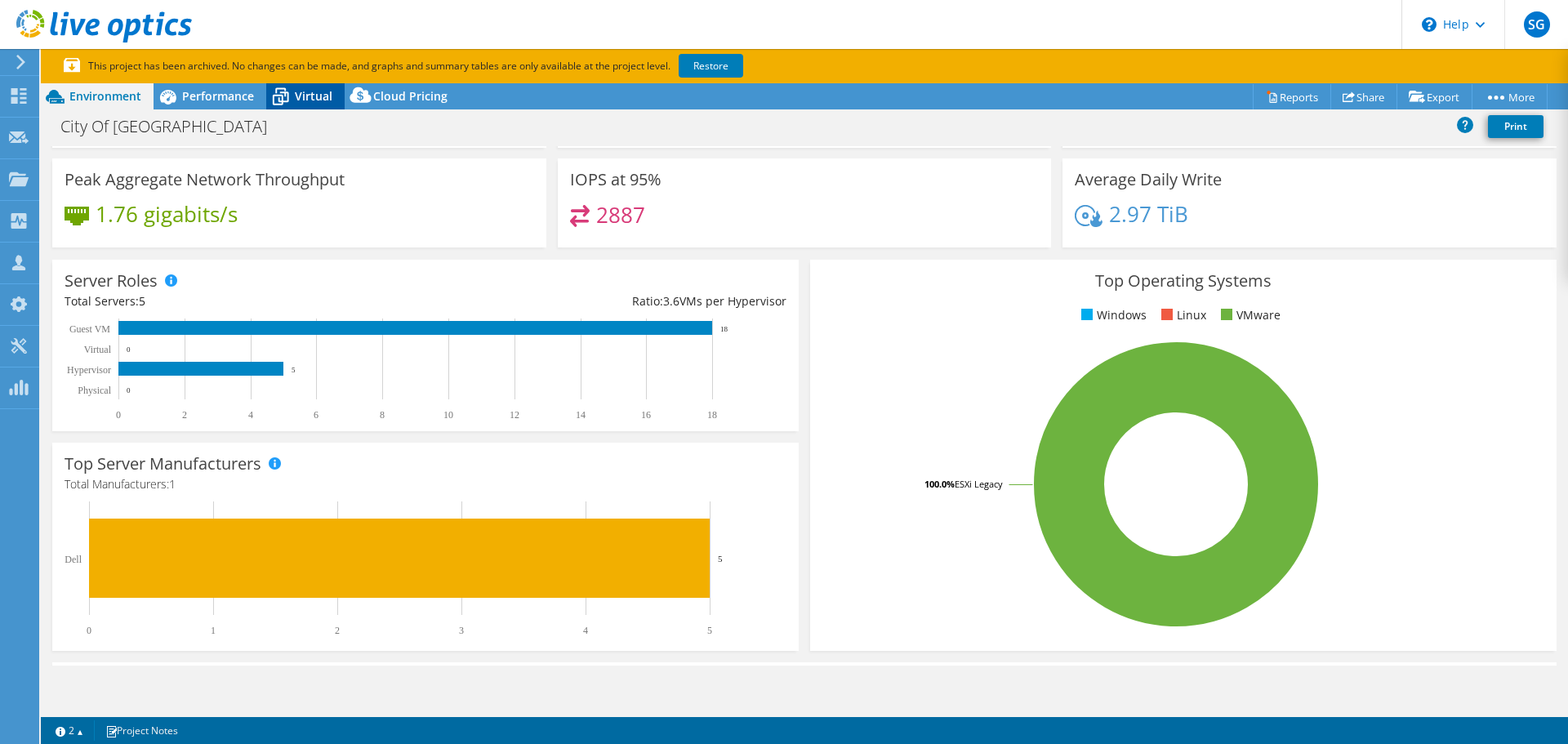
click at [314, 98] on span "Virtual" at bounding box center [313, 96] width 37 height 16
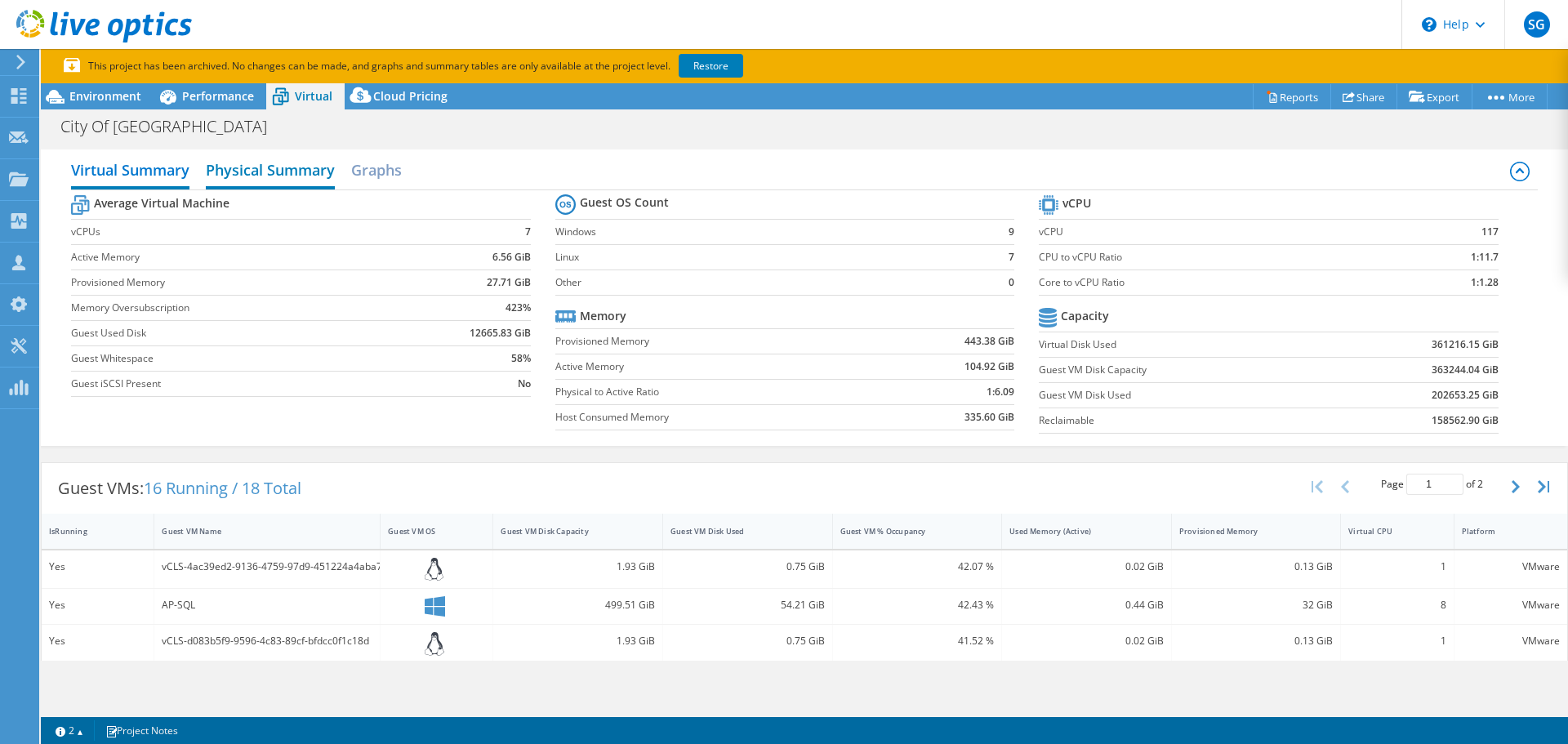
click at [299, 169] on h2 "Physical Summary" at bounding box center [270, 171] width 129 height 36
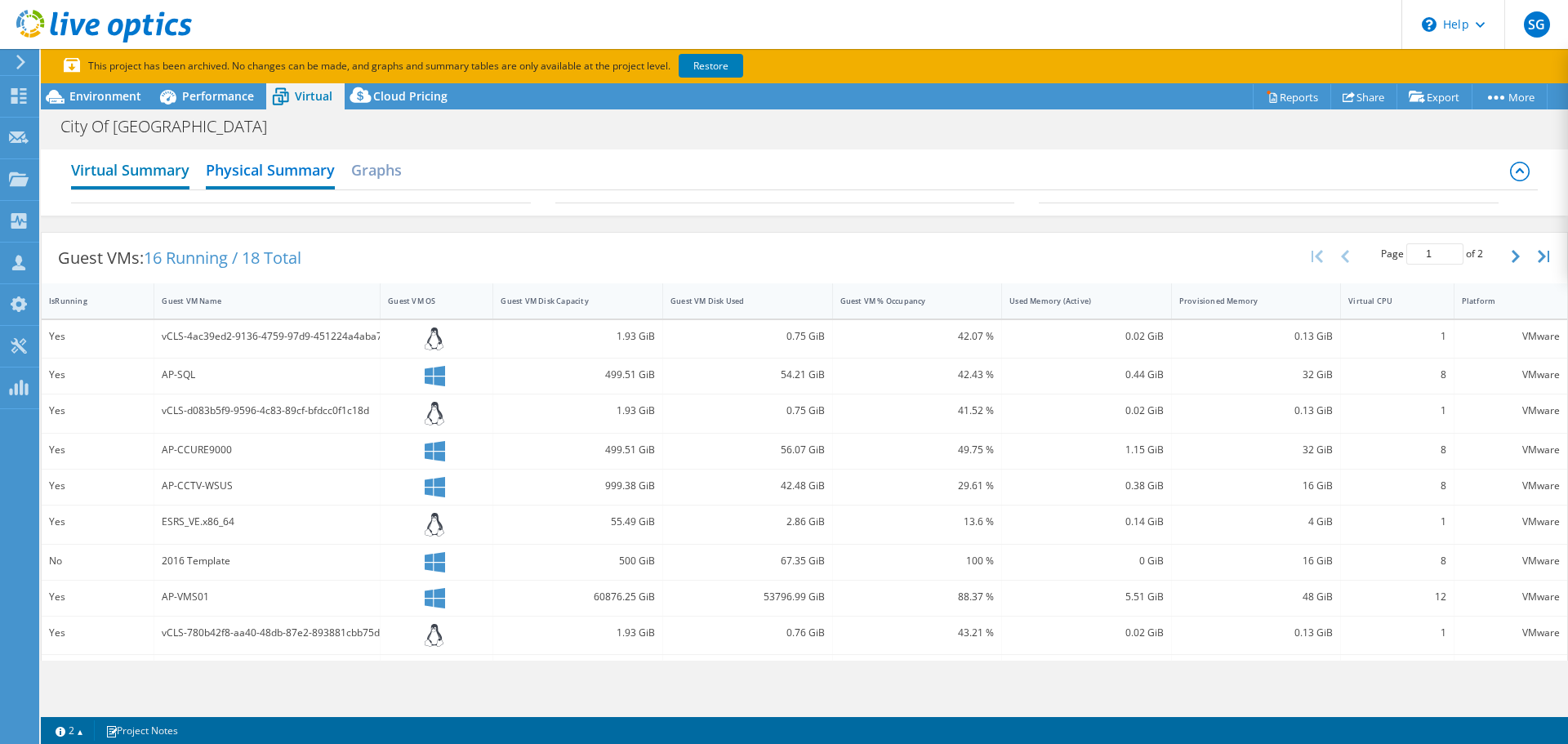
click at [156, 179] on h2 "Virtual Summary" at bounding box center [130, 171] width 119 height 36
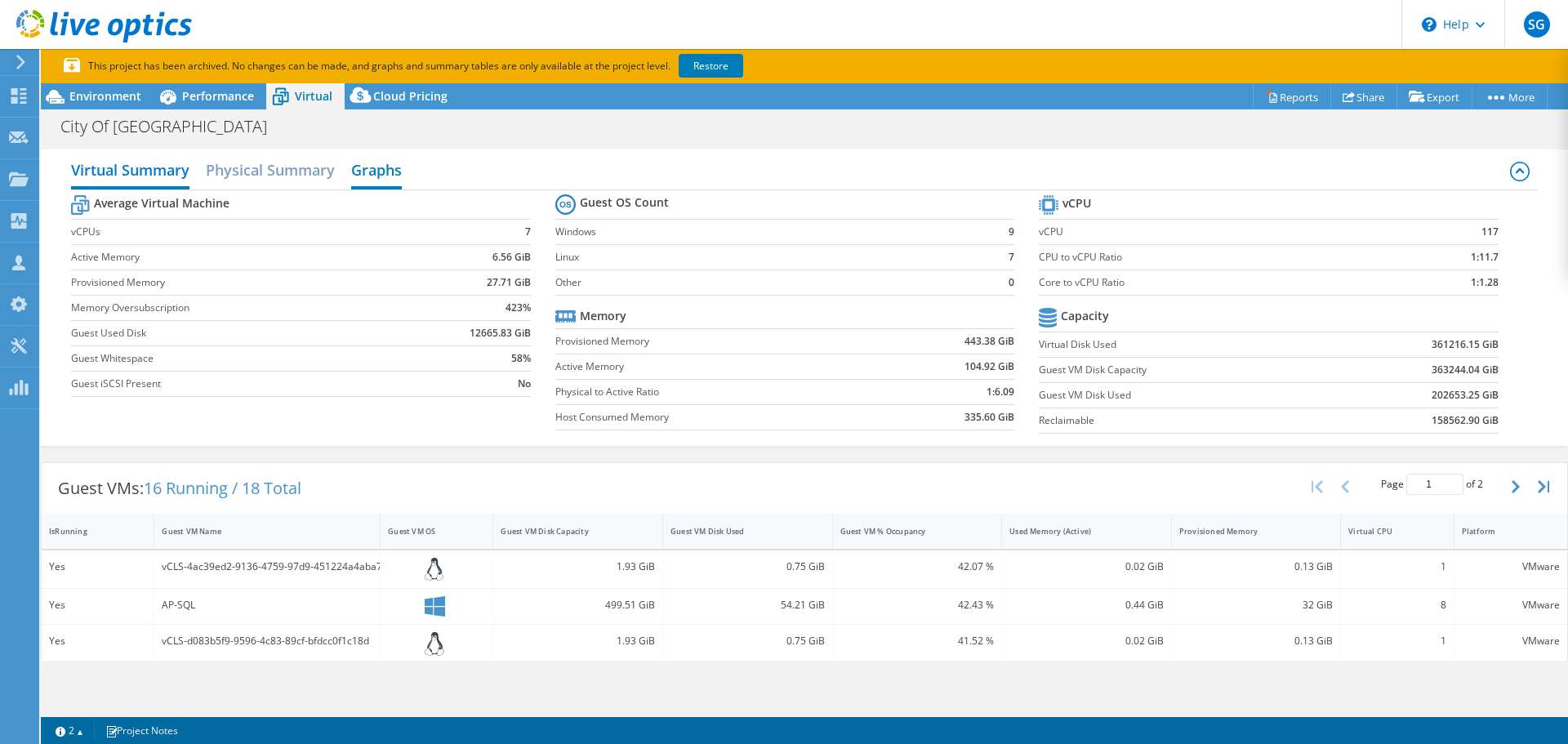
click at [371, 174] on h2 "Graphs" at bounding box center [377, 171] width 51 height 36
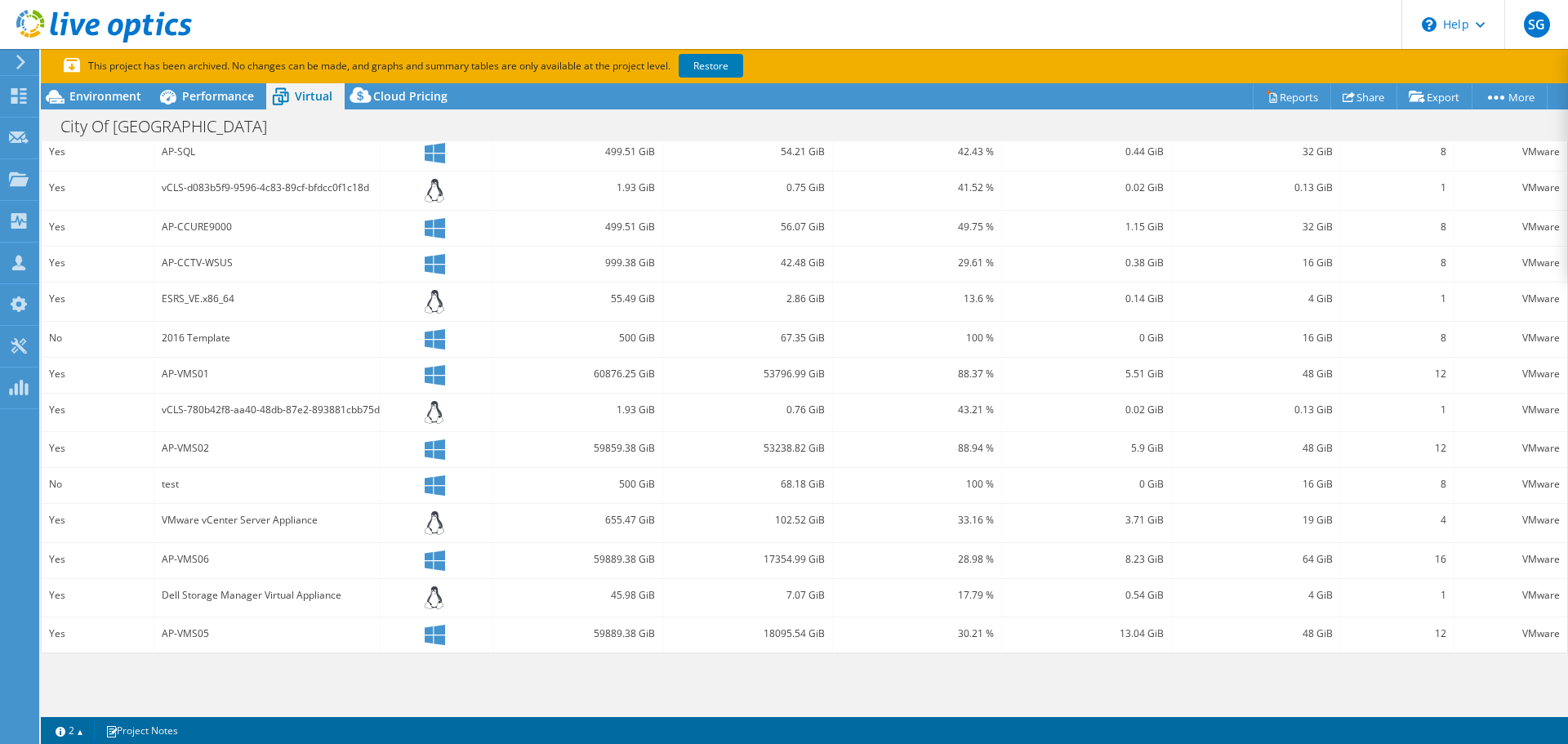
scroll to position [581, 0]
click at [268, 518] on div "VMware vCenter Server Appliance" at bounding box center [266, 519] width 211 height 18
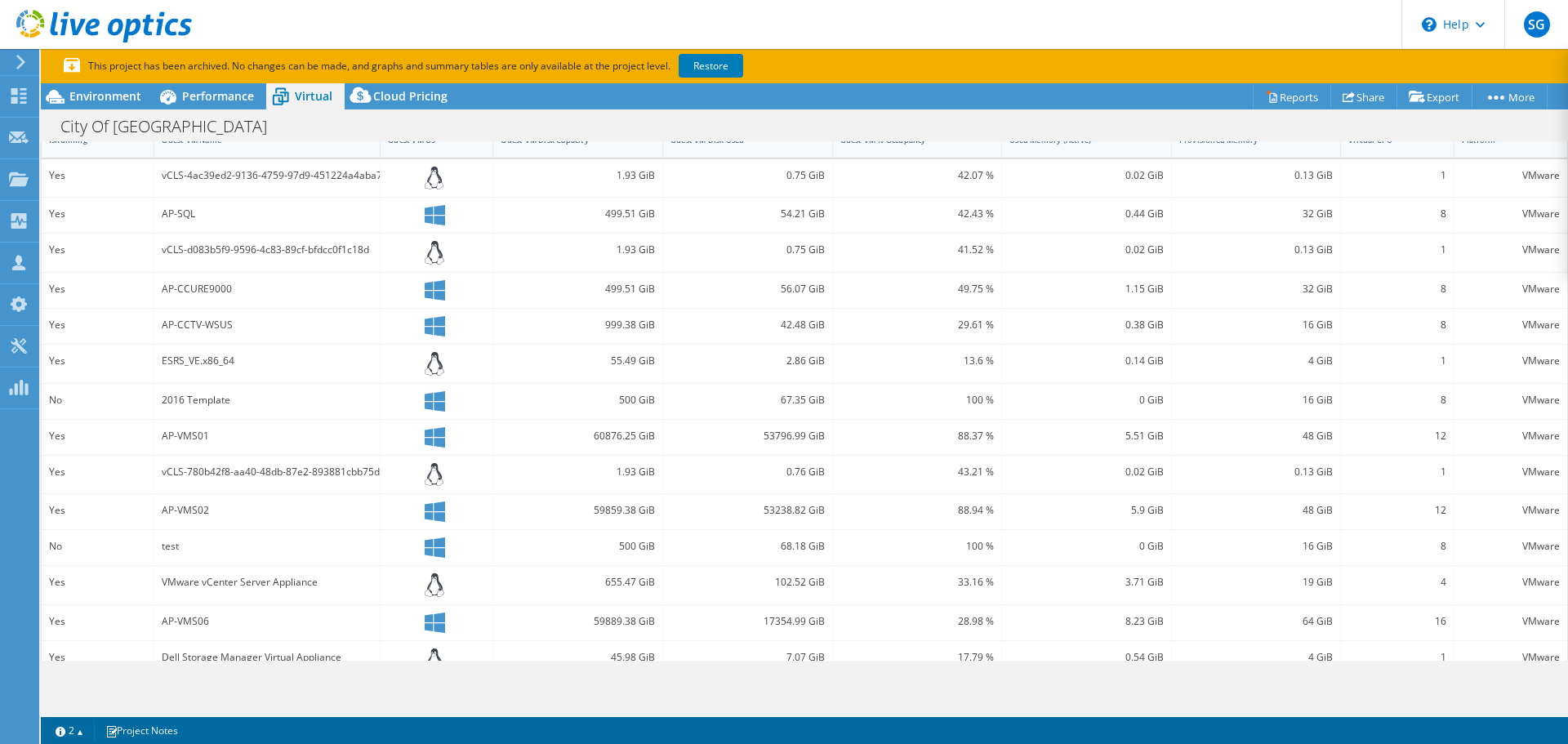
scroll to position [336, 0]
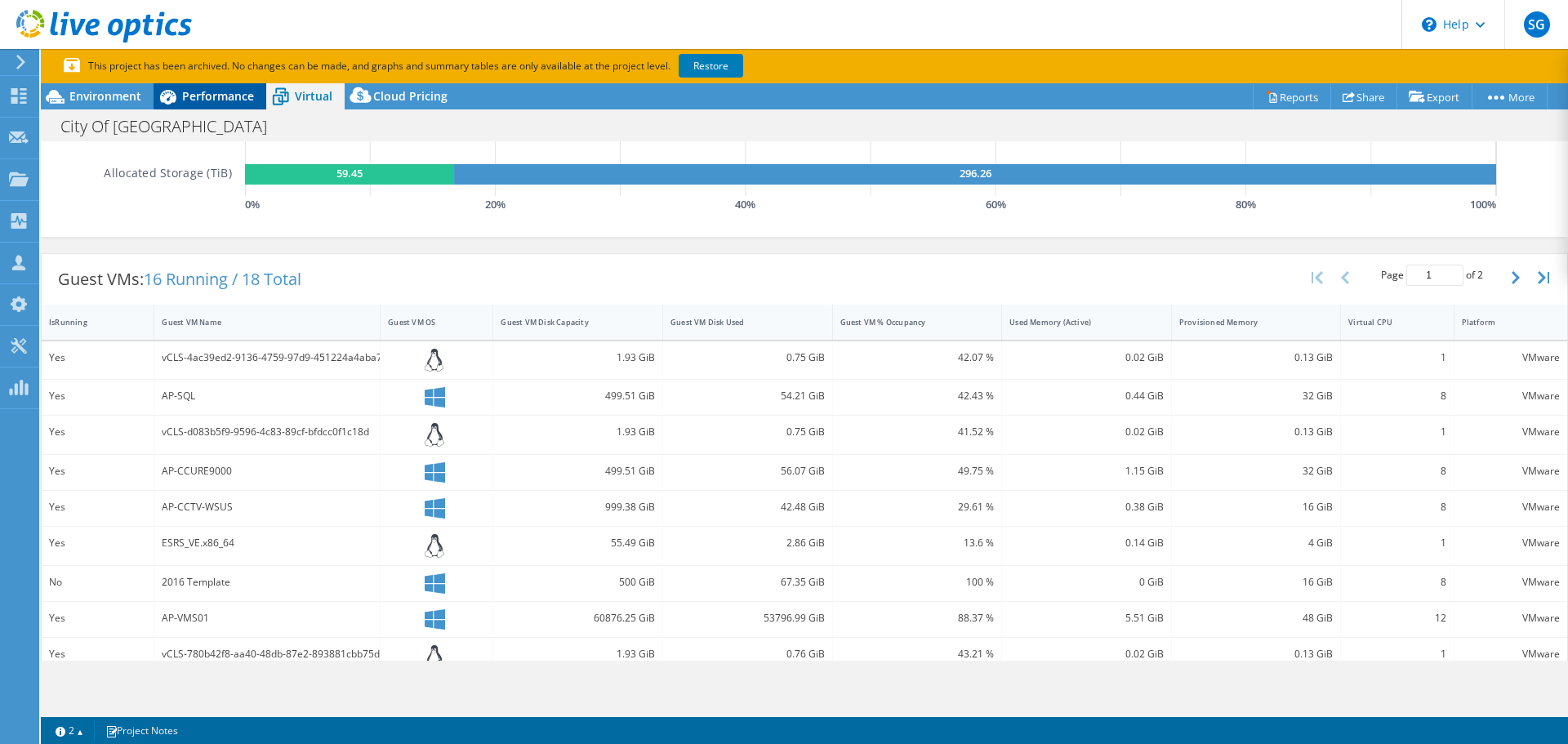
click at [221, 99] on span "Performance" at bounding box center [217, 96] width 71 height 16
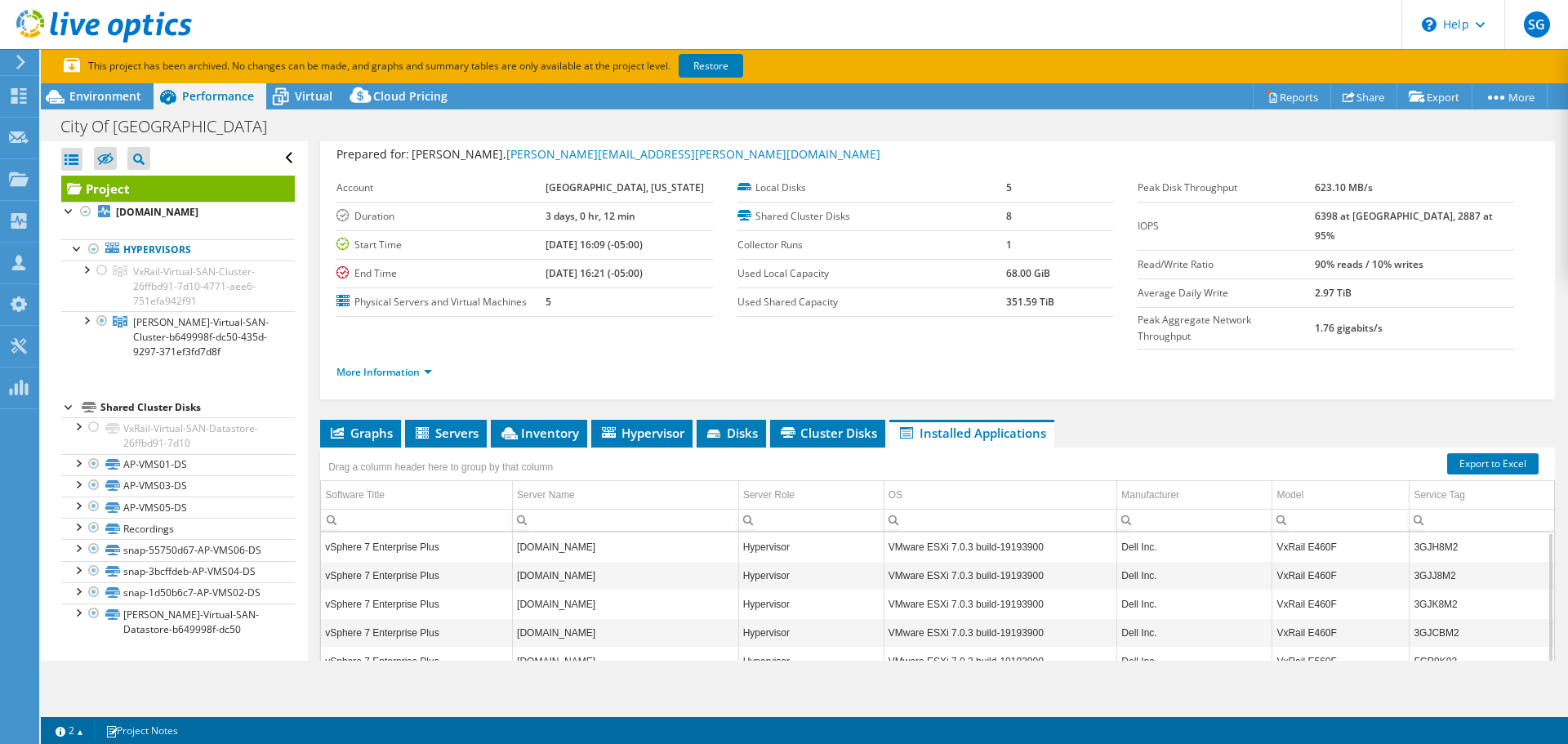
scroll to position [0, 0]
click at [459, 420] on li "Servers" at bounding box center [446, 434] width 81 height 27
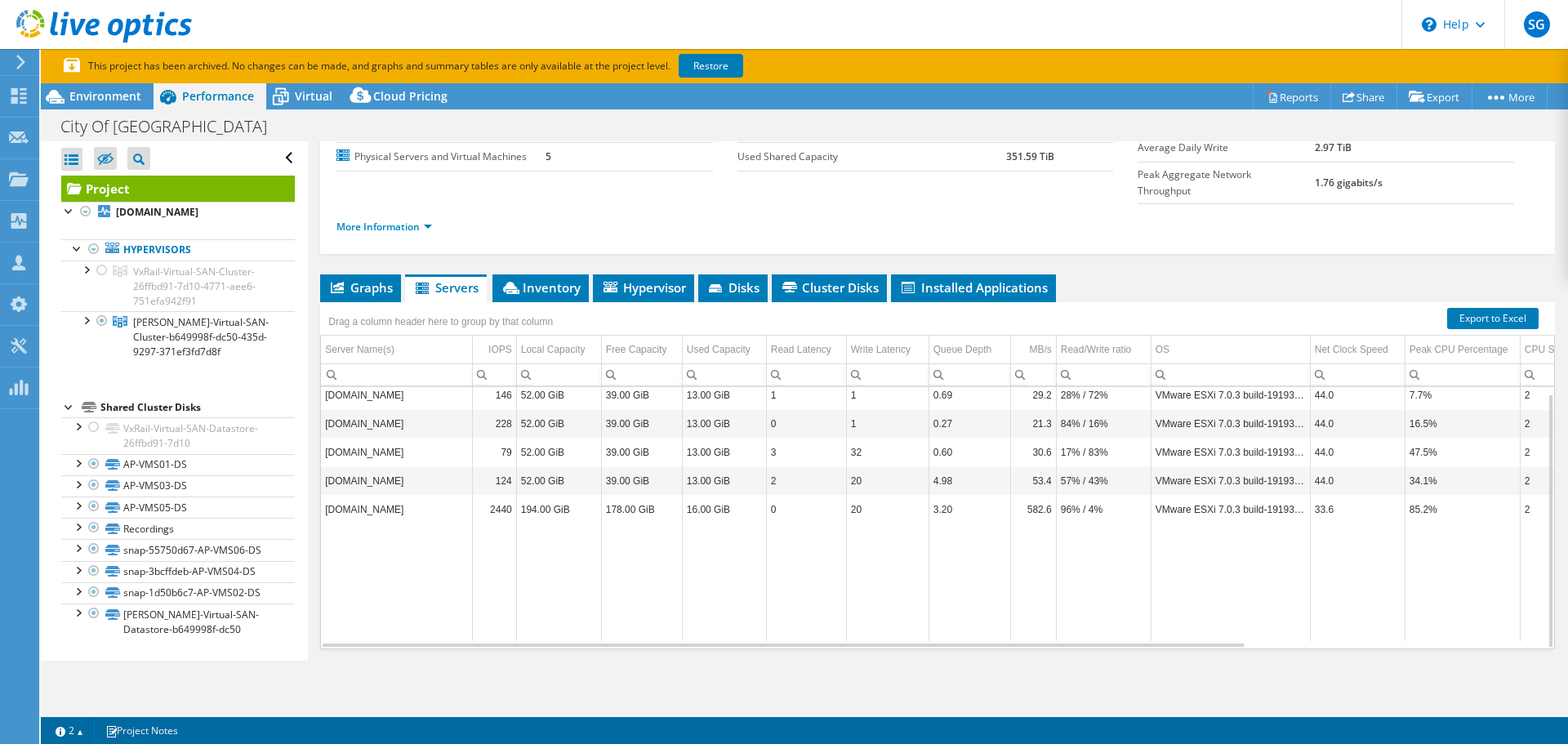
scroll to position [209, 0]
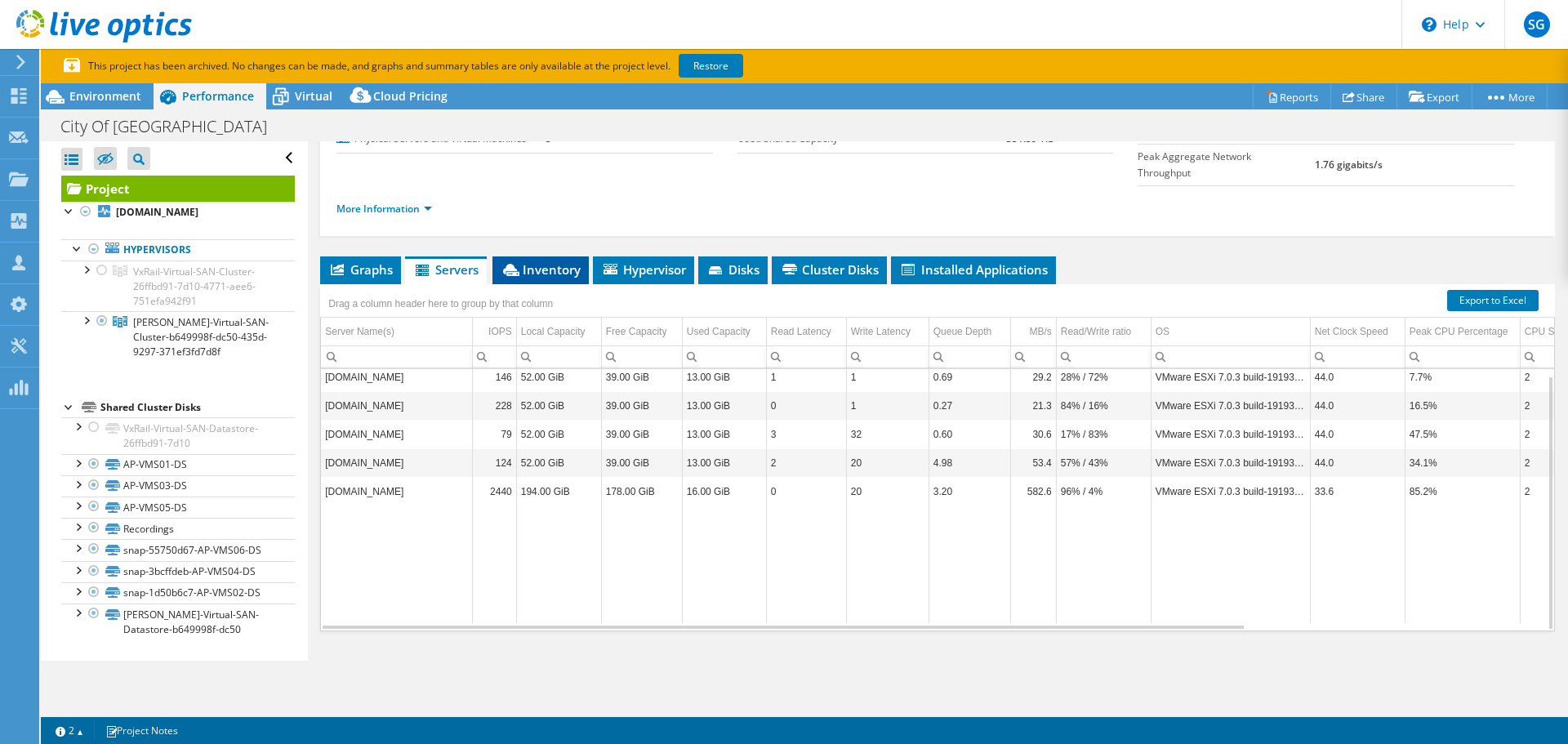
click at [560, 261] on span "Inventory" at bounding box center [541, 269] width 80 height 17
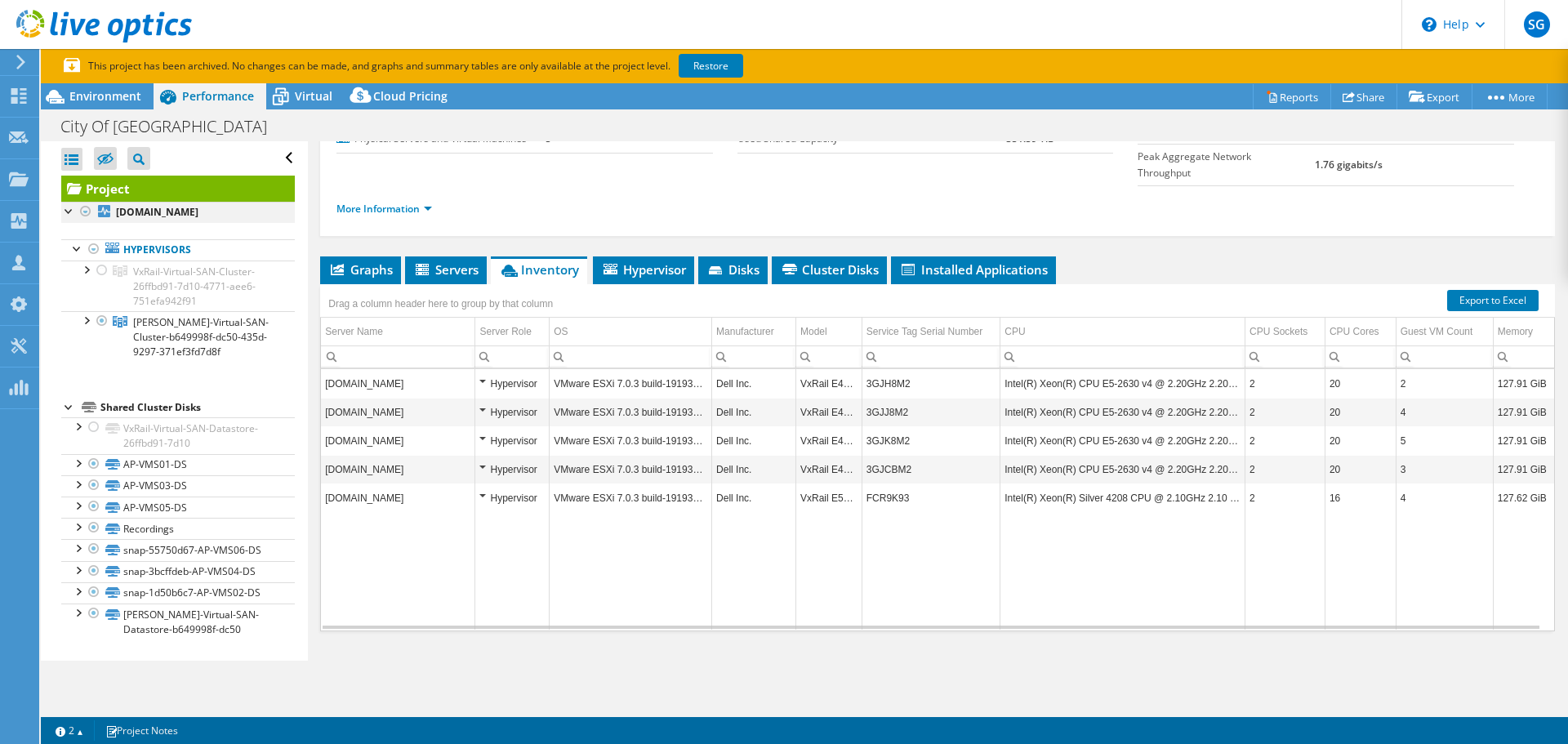
click at [70, 212] on div at bounding box center [70, 209] width 17 height 17
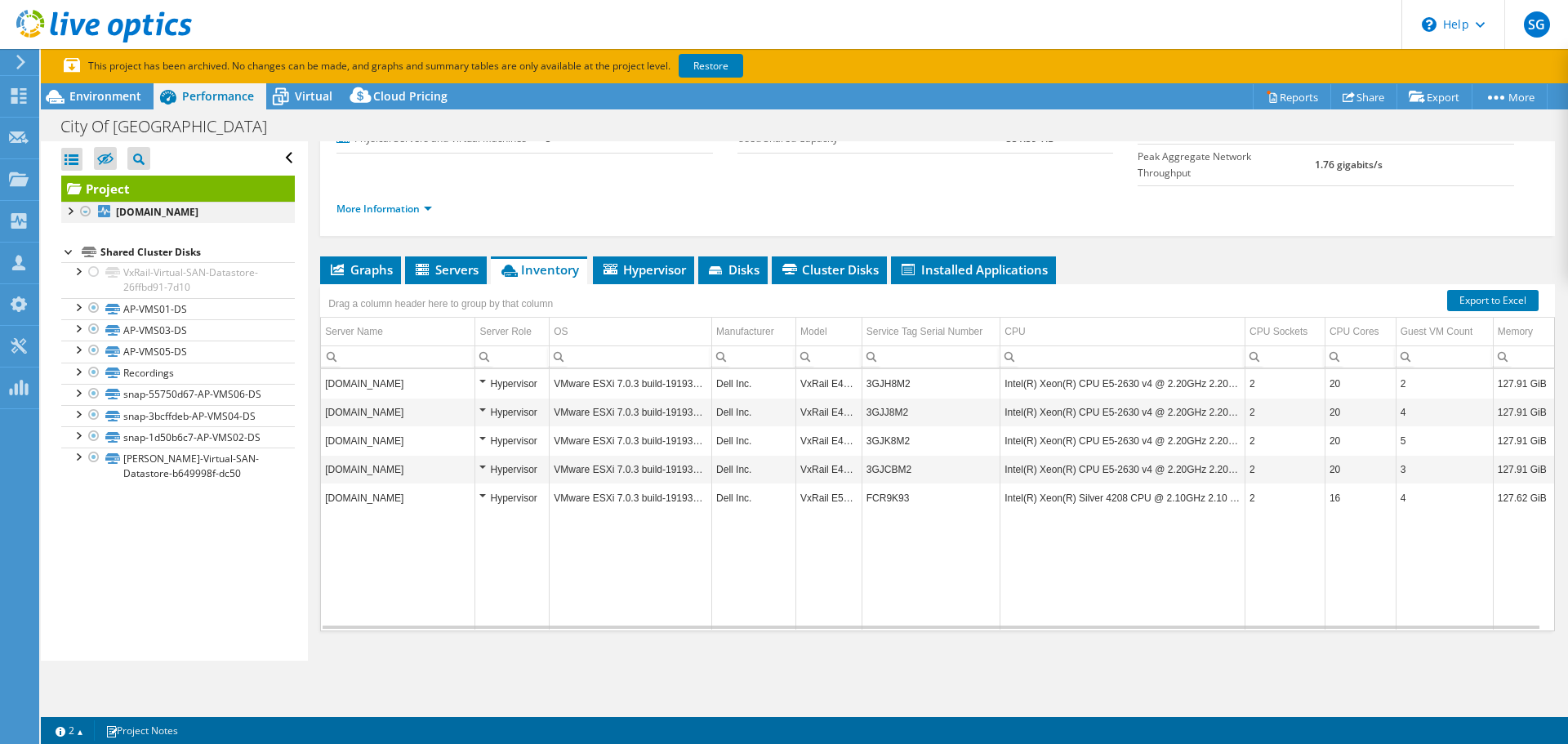
click at [70, 212] on div at bounding box center [70, 209] width 17 height 17
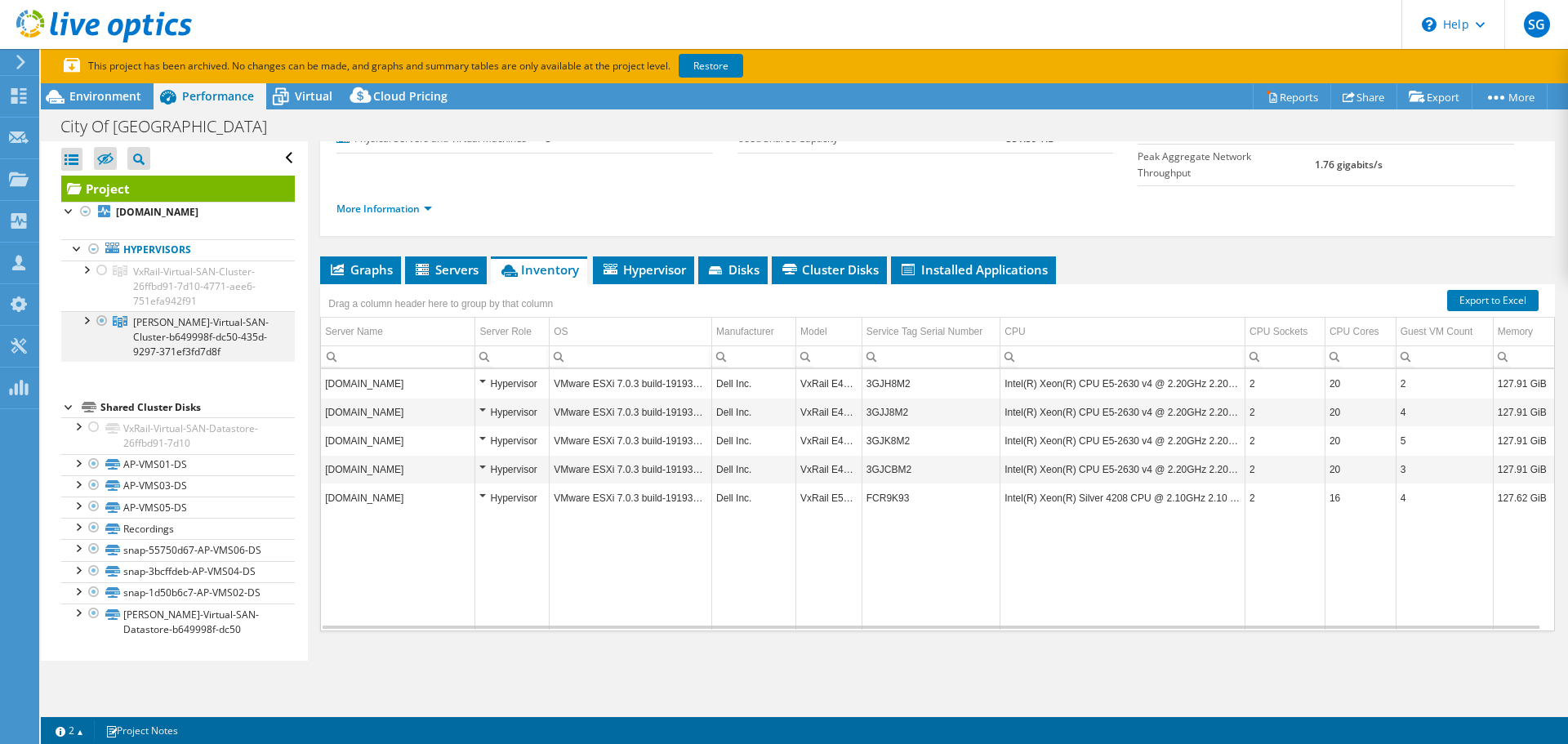
click at [86, 322] on div at bounding box center [85, 319] width 17 height 17
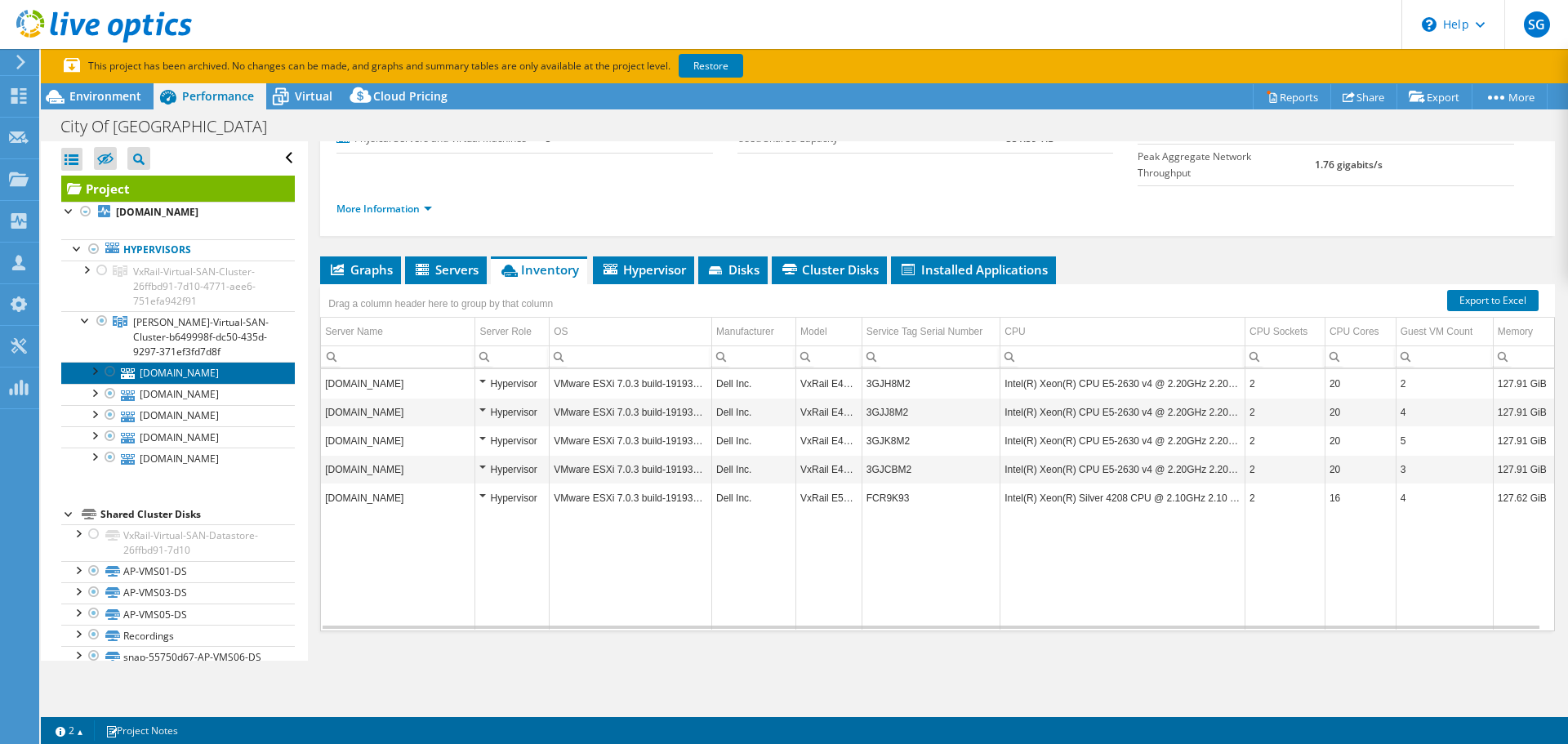
click at [204, 381] on link "[DOMAIN_NAME]" at bounding box center [178, 372] width 234 height 22
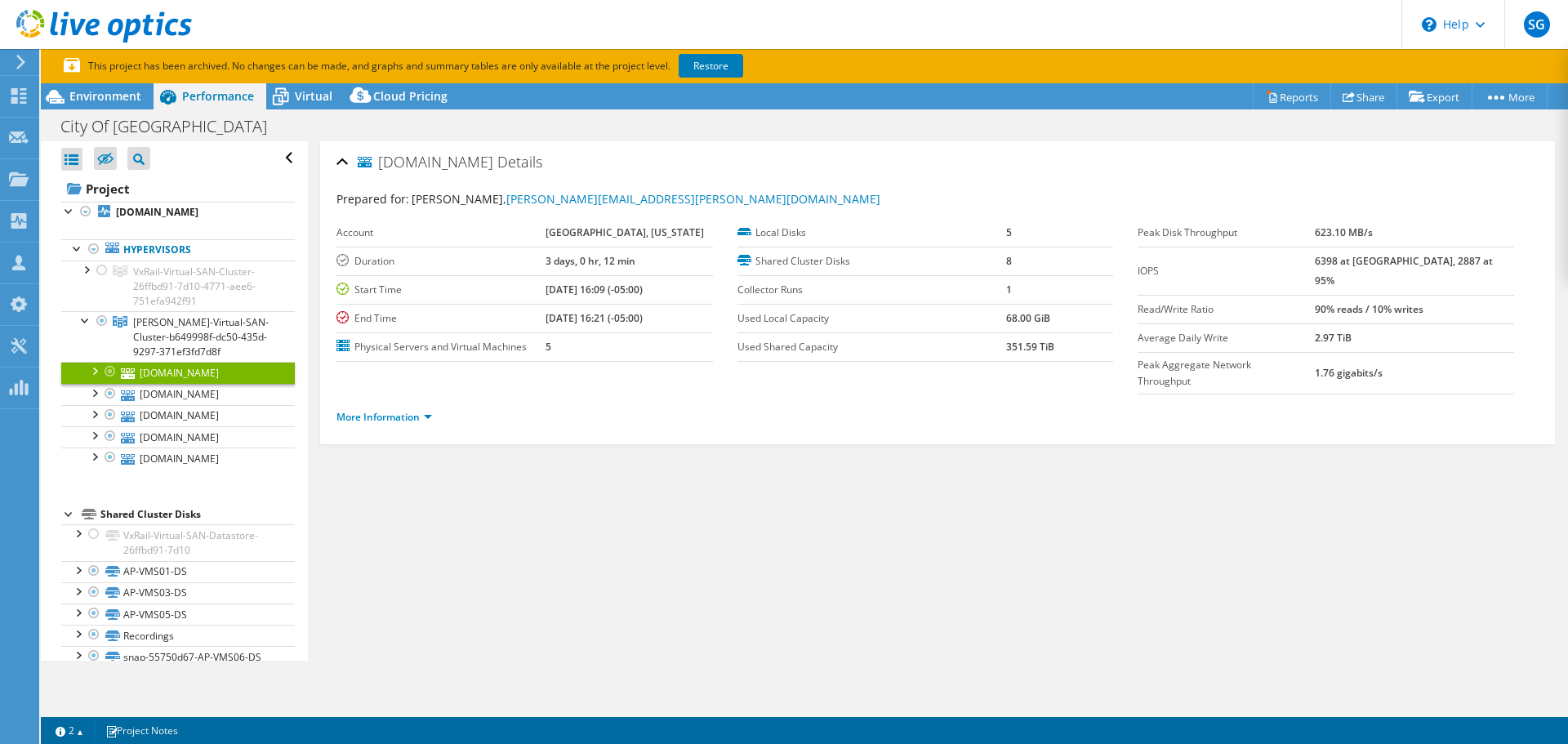
scroll to position [0, 0]
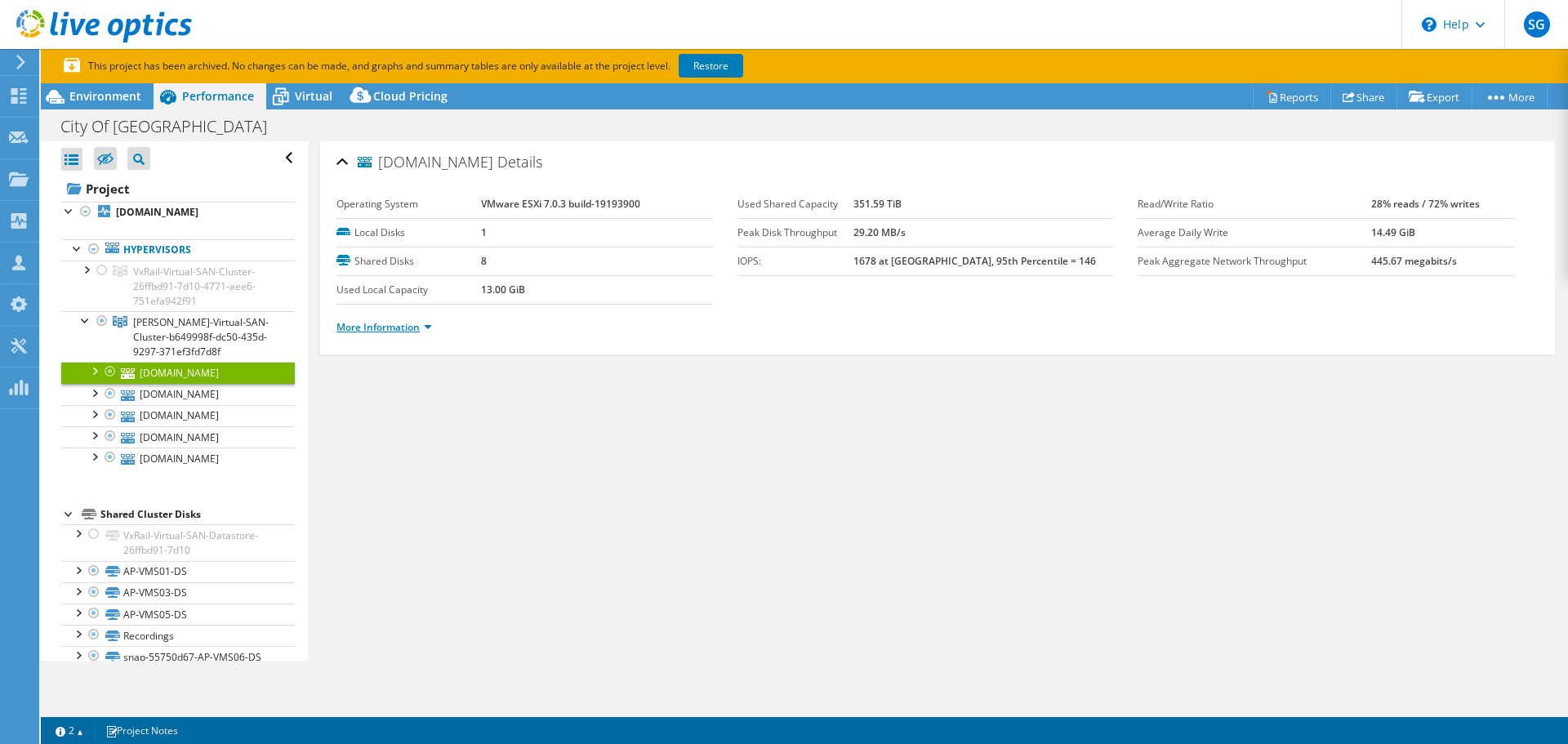
click at [419, 327] on link "More Information" at bounding box center [385, 327] width 96 height 14
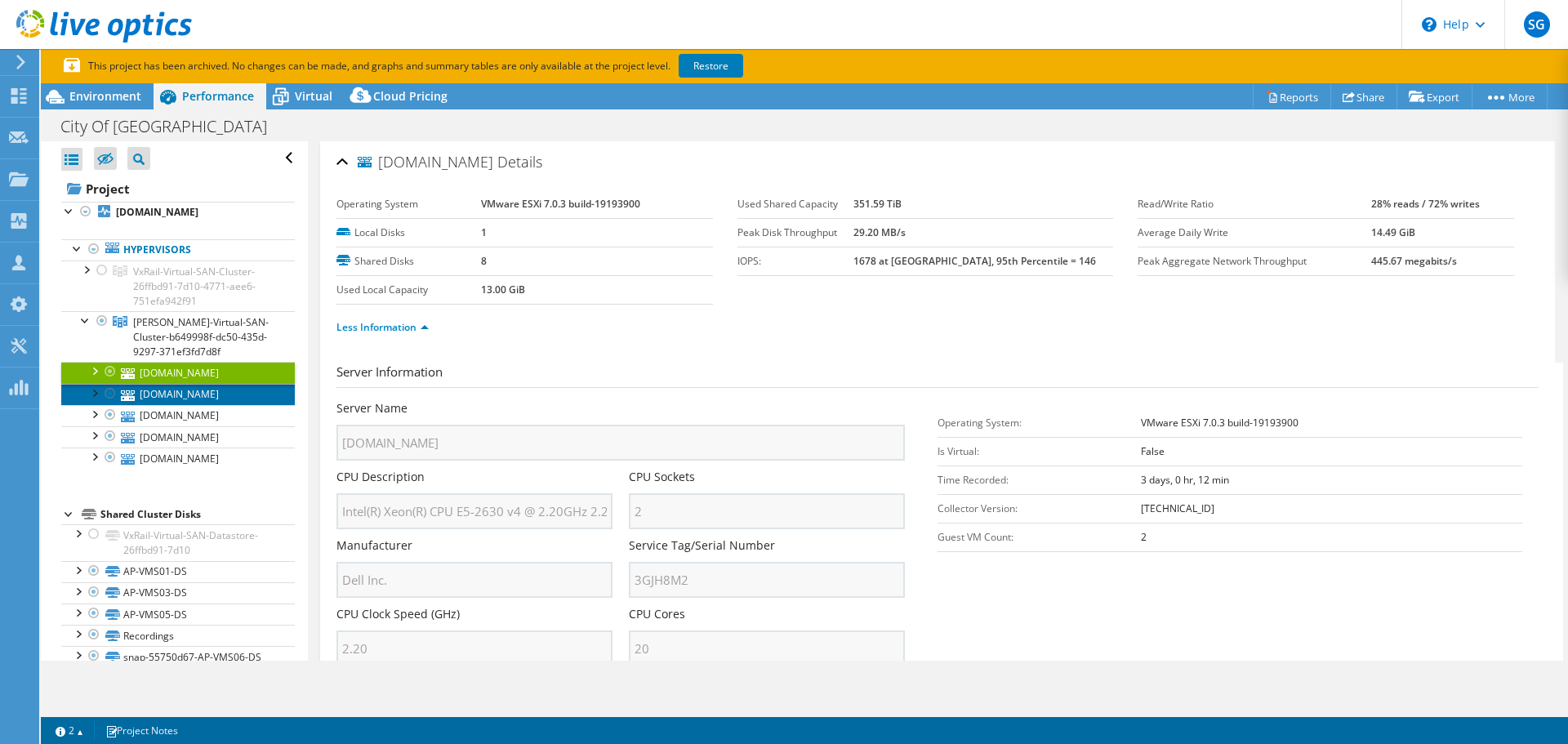
click at [197, 405] on link "[DOMAIN_NAME]" at bounding box center [178, 395] width 234 height 22
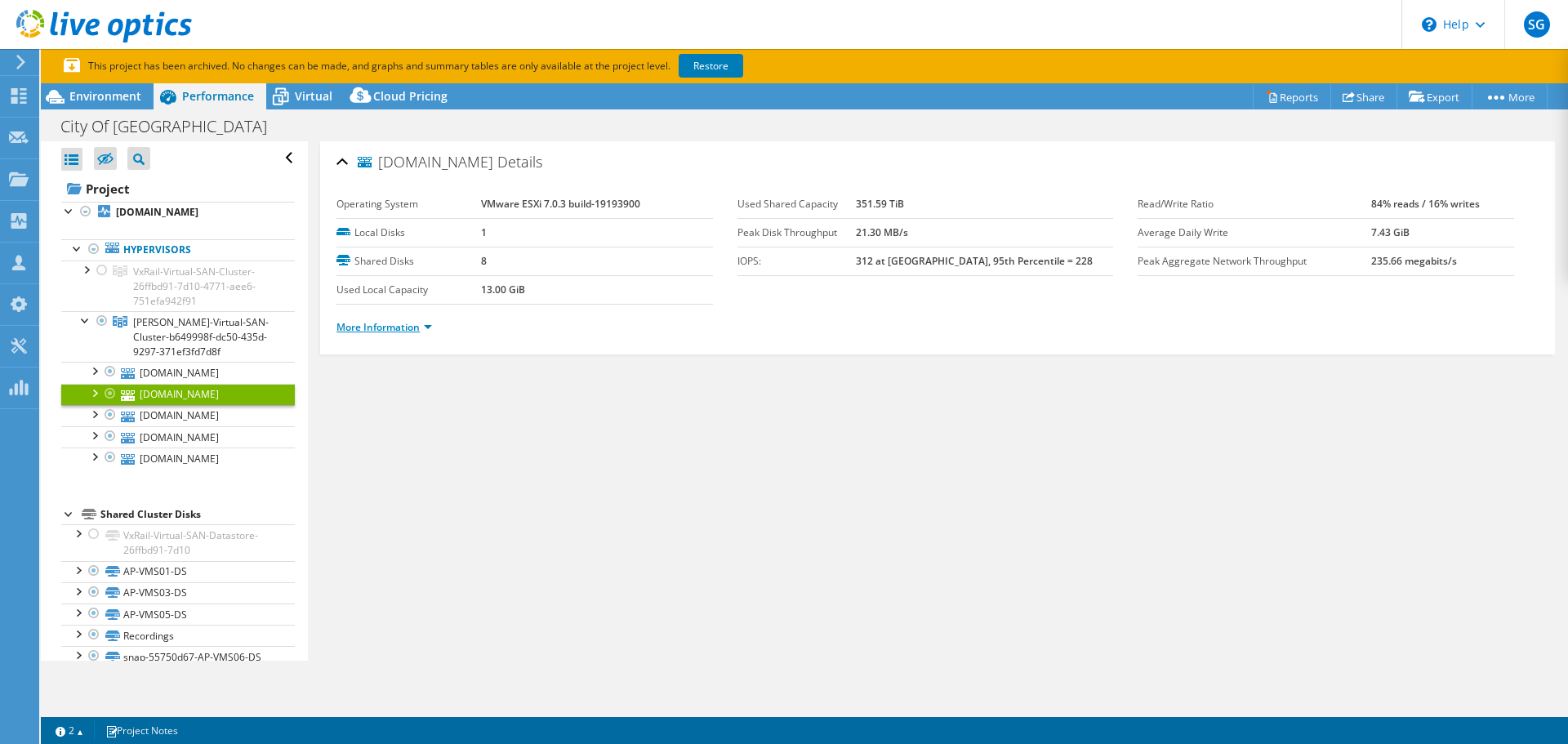
click at [432, 327] on link "More Information" at bounding box center [385, 327] width 96 height 14
